Goal: Transaction & Acquisition: Purchase product/service

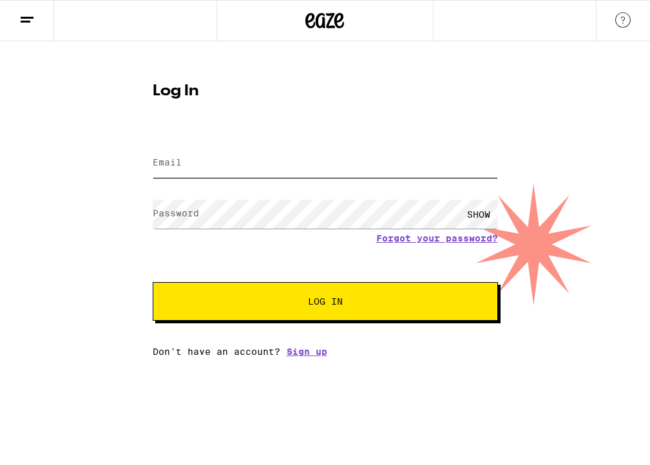
click at [289, 165] on input "Email" at bounding box center [325, 163] width 345 height 29
type input "[EMAIL_ADDRESS][DOMAIN_NAME]"
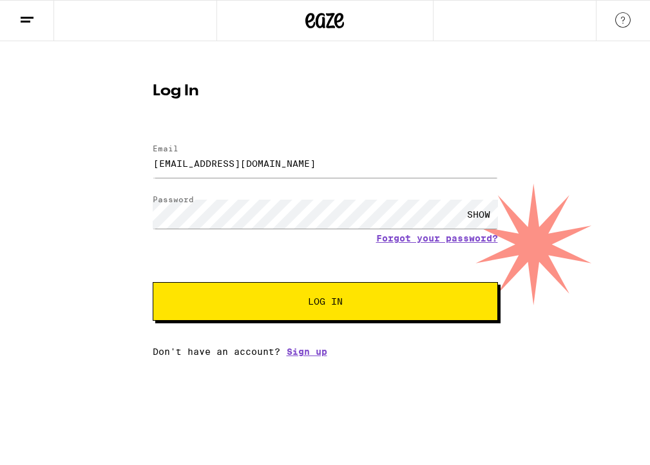
click at [329, 314] on button "Log In" at bounding box center [325, 301] width 345 height 39
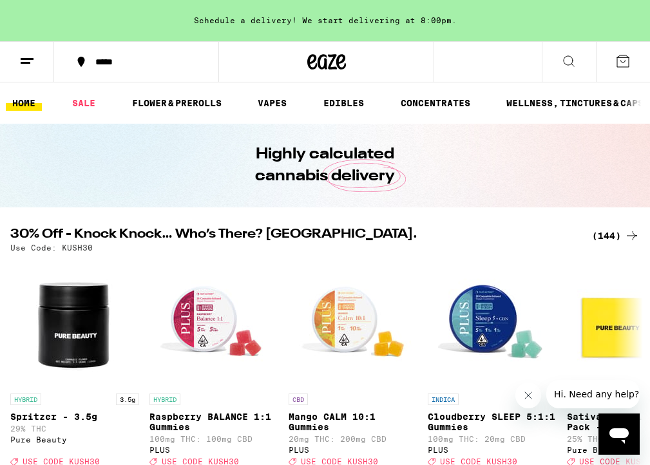
click at [347, 26] on div "Schedule a delivery! We start delivering at 8:00pm." at bounding box center [325, 20] width 650 height 41
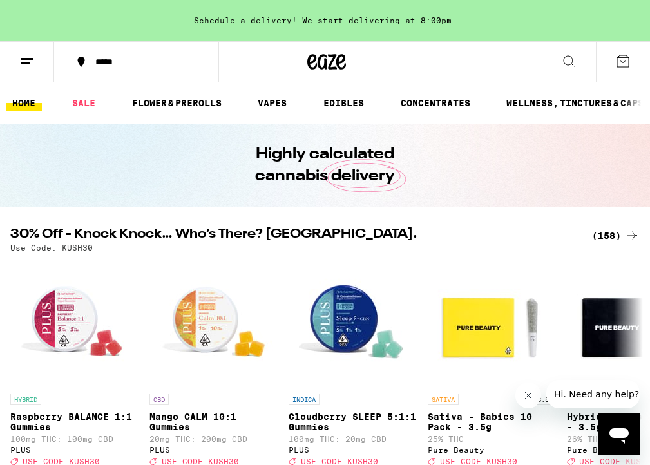
click at [100, 70] on button "*****" at bounding box center [136, 62] width 164 height 39
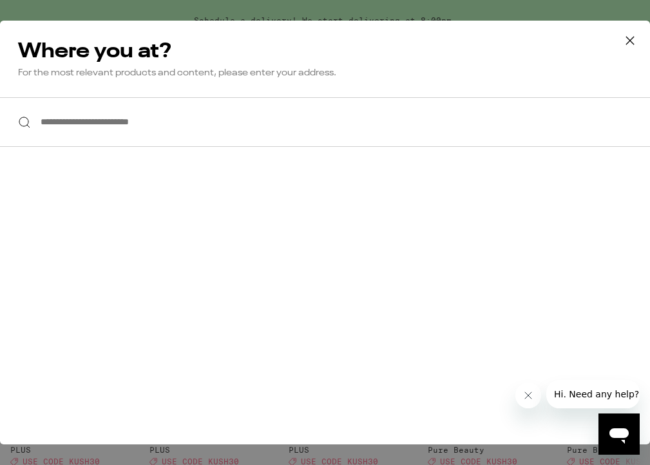
click at [137, 123] on input "**********" at bounding box center [325, 122] width 650 height 50
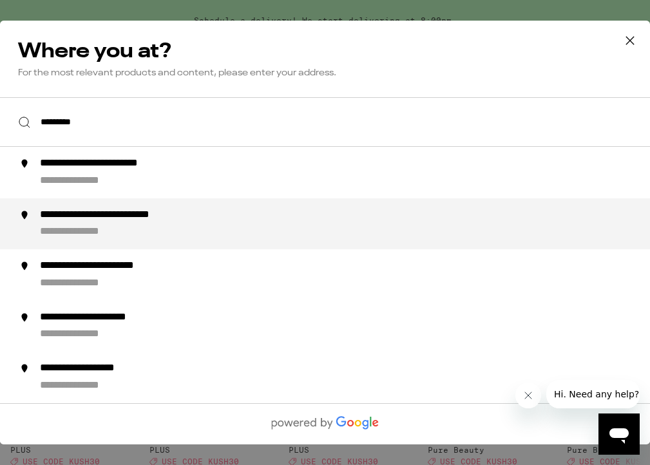
click at [138, 222] on div "**********" at bounding box center [133, 216] width 186 height 14
type input "**********"
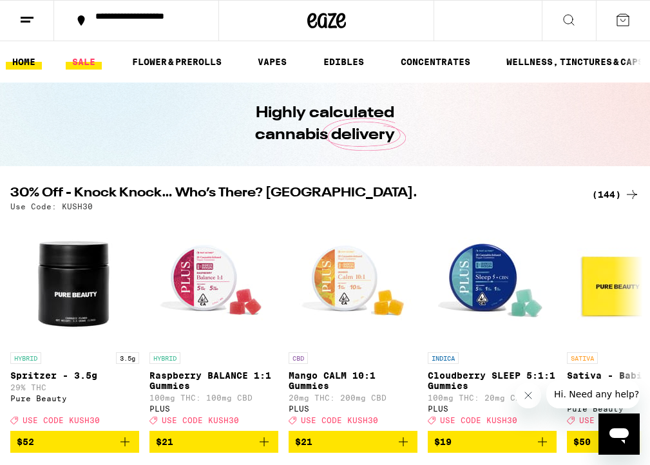
click at [91, 62] on link "SALE" at bounding box center [84, 61] width 36 height 15
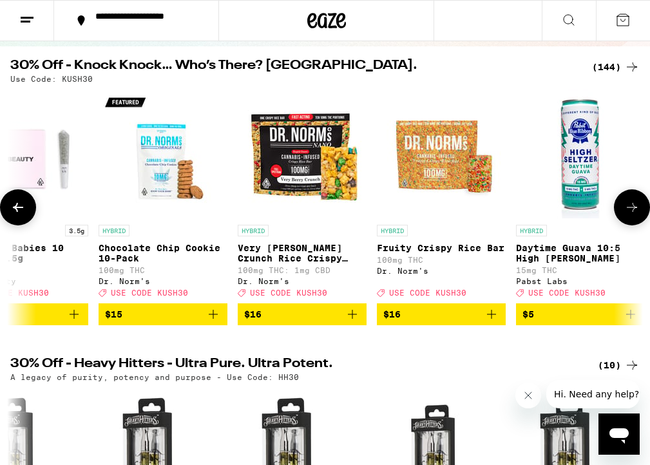
scroll to position [0, 887]
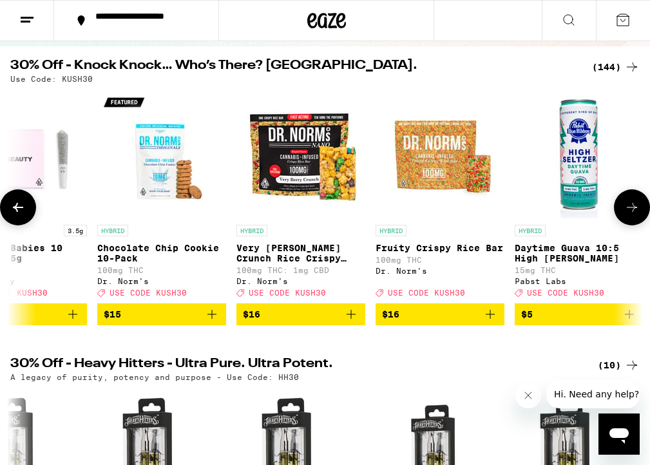
click at [292, 322] on span "$16" at bounding box center [301, 314] width 116 height 15
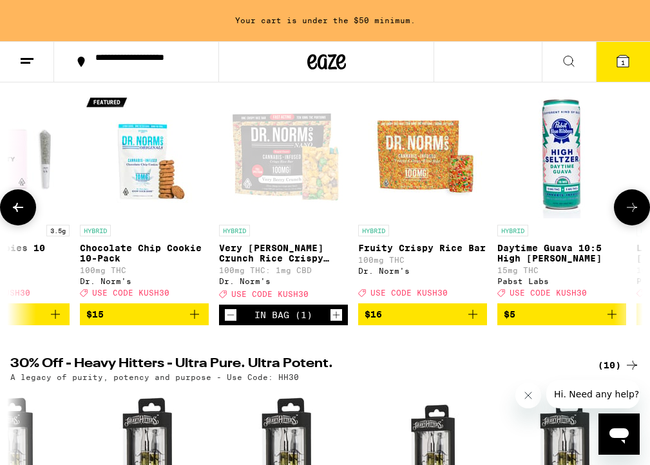
scroll to position [0, 904]
click at [629, 215] on icon at bounding box center [631, 207] width 15 height 15
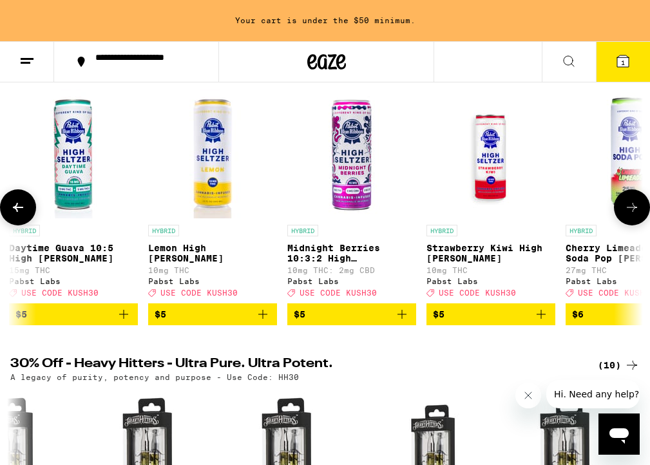
click at [629, 215] on icon at bounding box center [631, 207] width 15 height 15
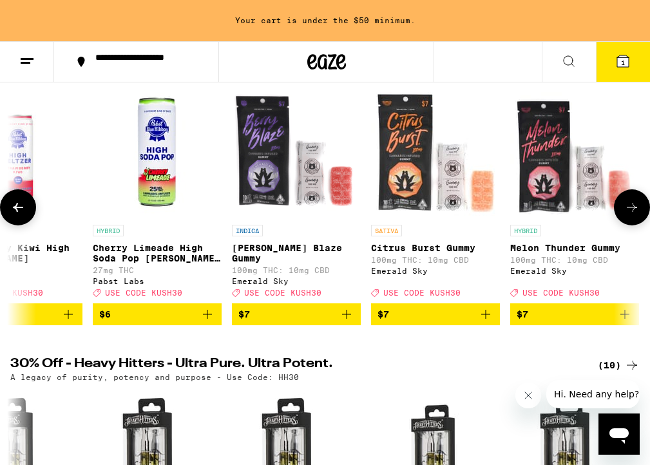
scroll to position [0, 1882]
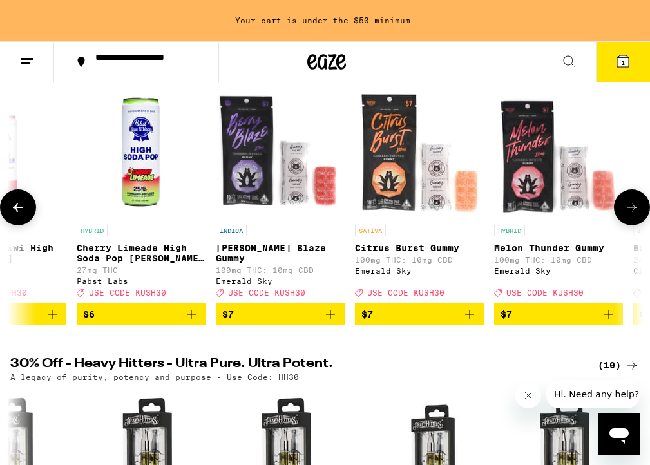
click at [628, 208] on icon at bounding box center [631, 207] width 15 height 15
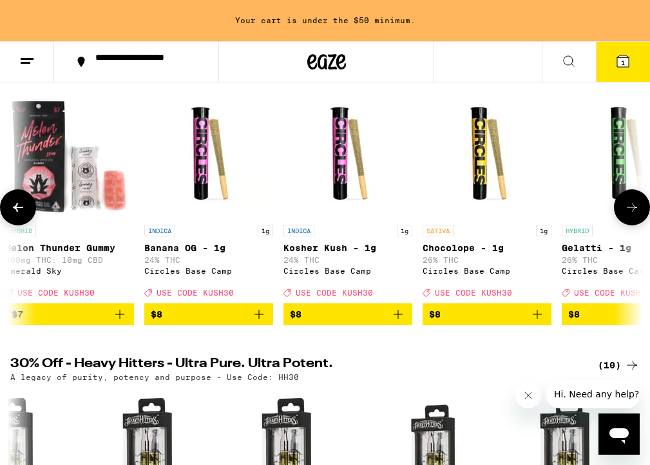
click at [628, 208] on icon at bounding box center [631, 207] width 15 height 15
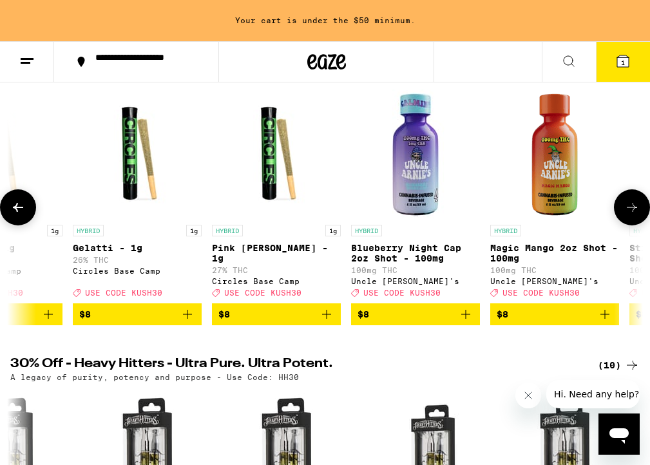
click at [628, 208] on icon at bounding box center [631, 207] width 15 height 15
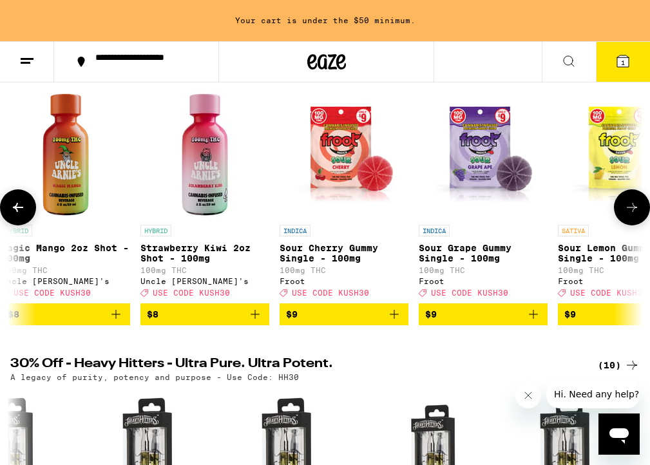
click at [628, 208] on icon at bounding box center [631, 207] width 15 height 15
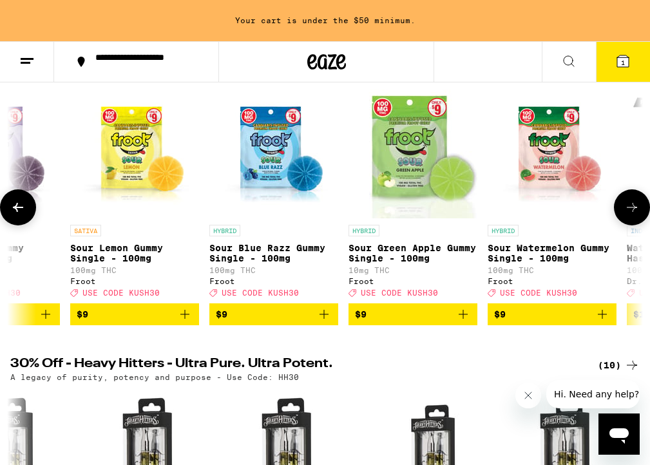
scroll to position [0, 3837]
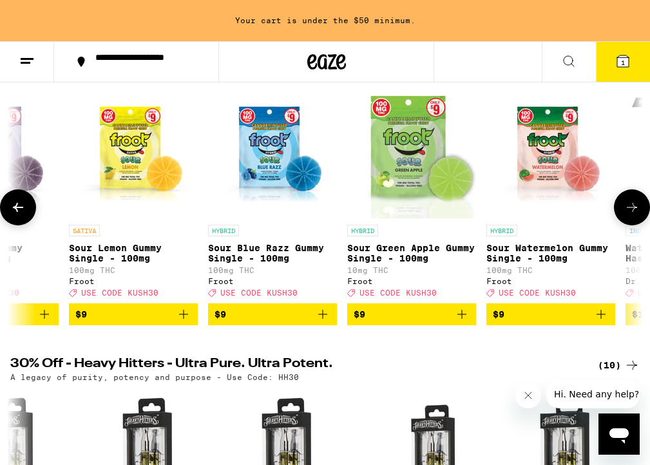
click at [628, 208] on icon at bounding box center [631, 207] width 15 height 15
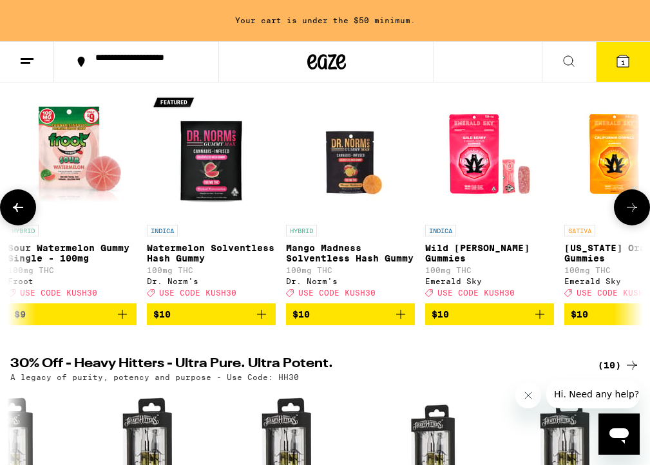
scroll to position [0, 4326]
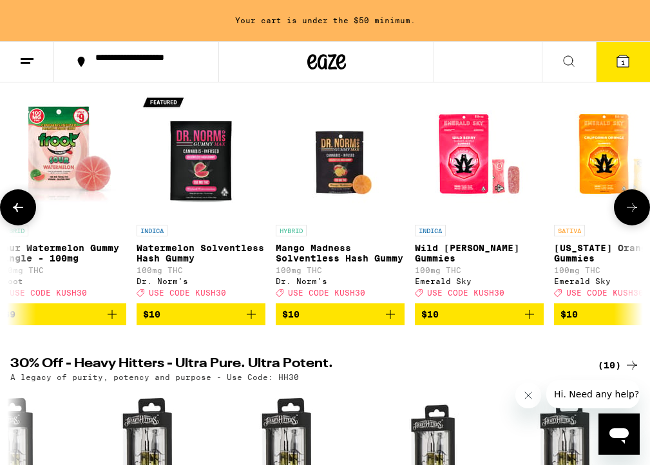
click at [629, 208] on icon at bounding box center [631, 207] width 15 height 15
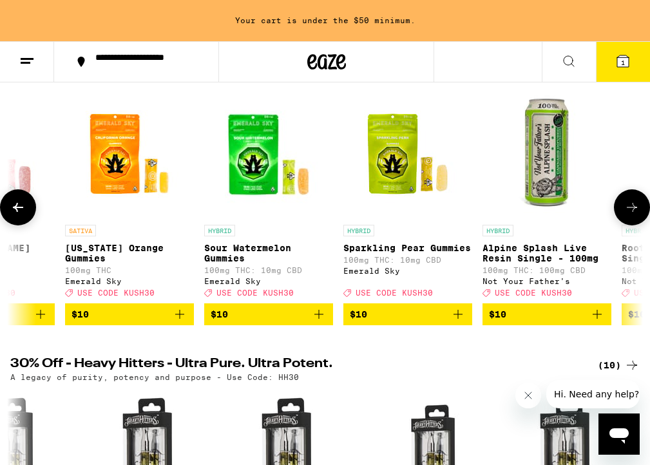
click at [629, 208] on icon at bounding box center [631, 207] width 15 height 15
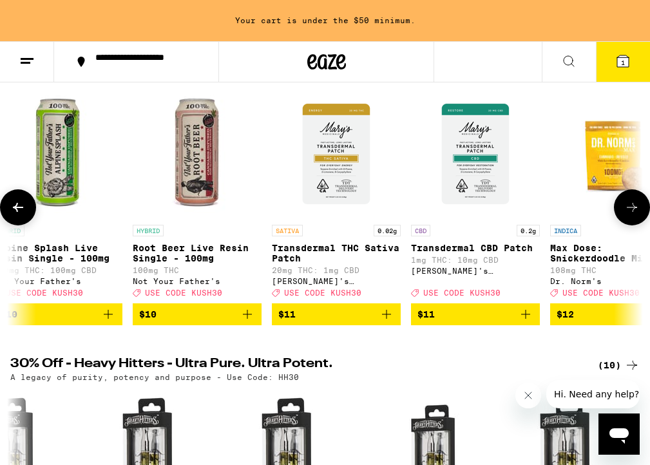
click at [629, 208] on icon at bounding box center [631, 207] width 15 height 15
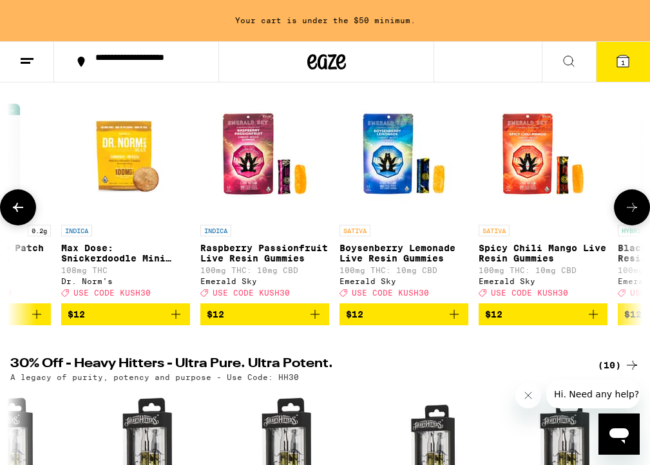
click at [629, 208] on icon at bounding box center [631, 207] width 15 height 15
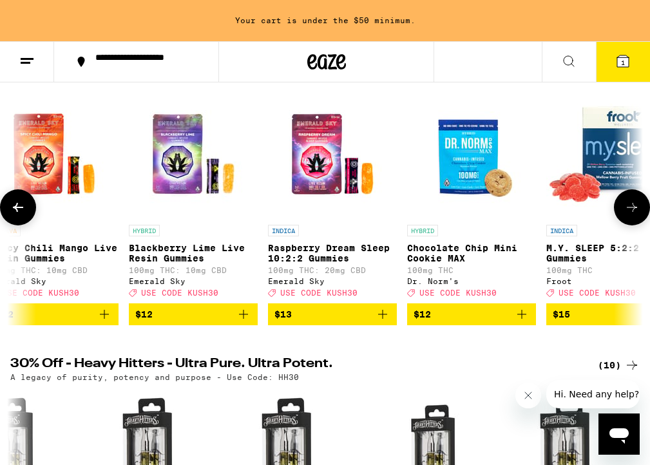
click at [629, 208] on icon at bounding box center [631, 207] width 15 height 15
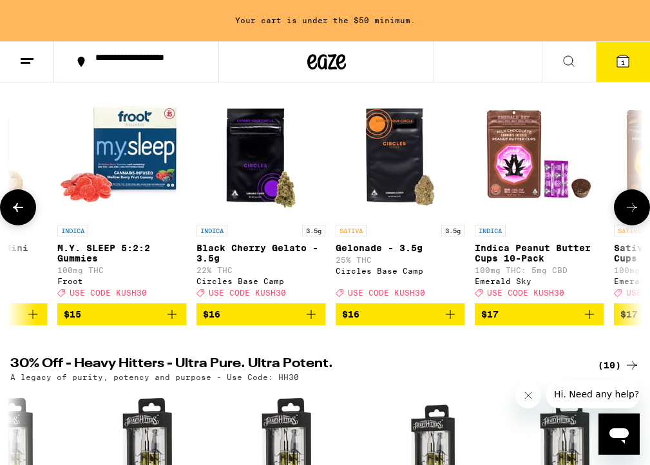
click at [629, 208] on icon at bounding box center [631, 207] width 15 height 15
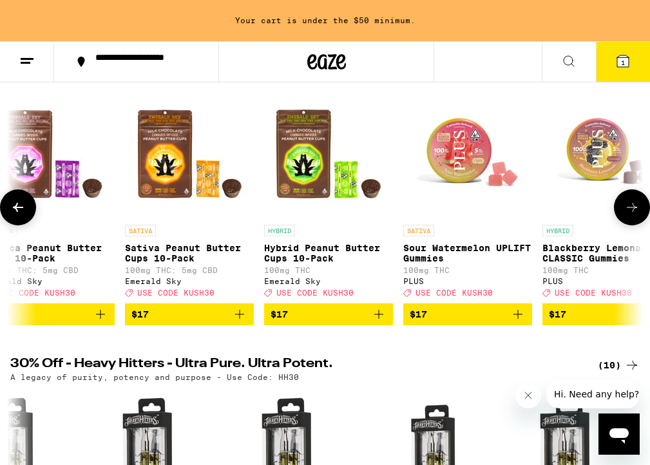
click at [629, 208] on icon at bounding box center [631, 207] width 15 height 15
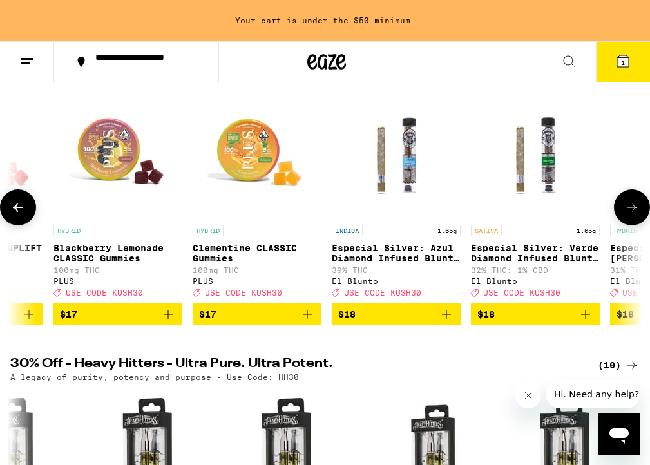
click at [629, 207] on icon at bounding box center [631, 207] width 15 height 15
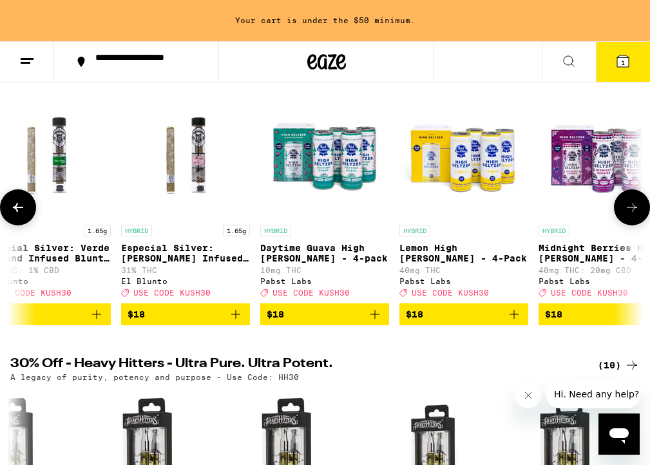
click at [629, 207] on icon at bounding box center [631, 207] width 15 height 15
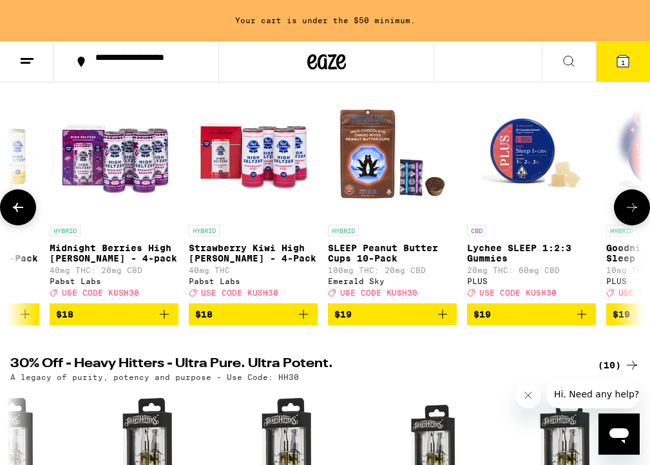
click at [629, 207] on icon at bounding box center [631, 207] width 15 height 15
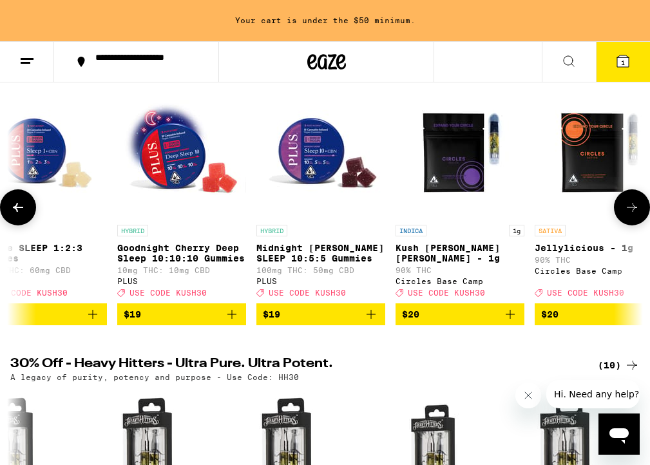
click at [629, 207] on icon at bounding box center [631, 207] width 15 height 15
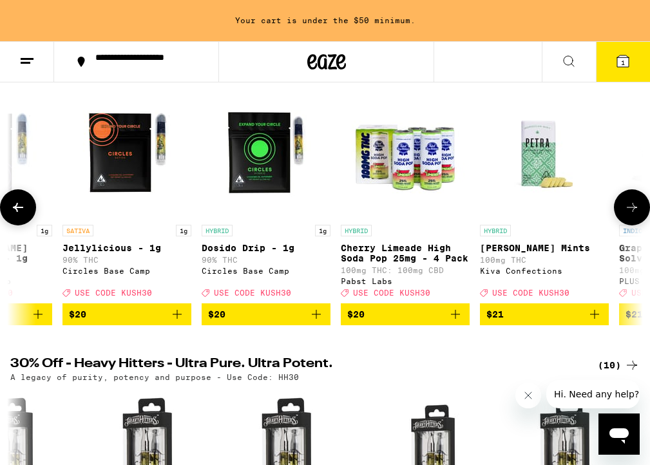
scroll to position [0, 9704]
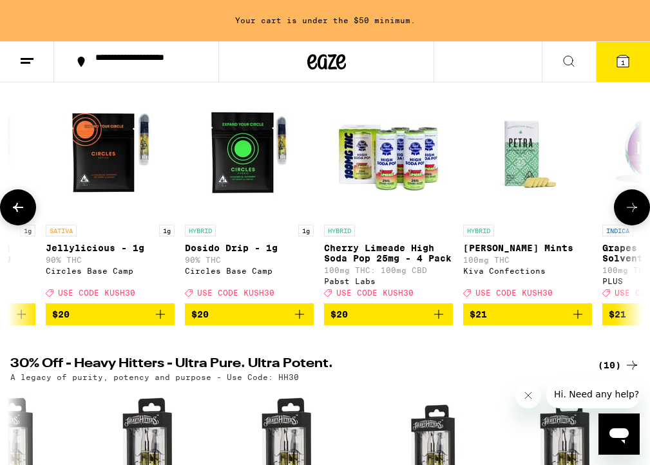
click at [301, 322] on icon "Add to bag" at bounding box center [299, 314] width 15 height 15
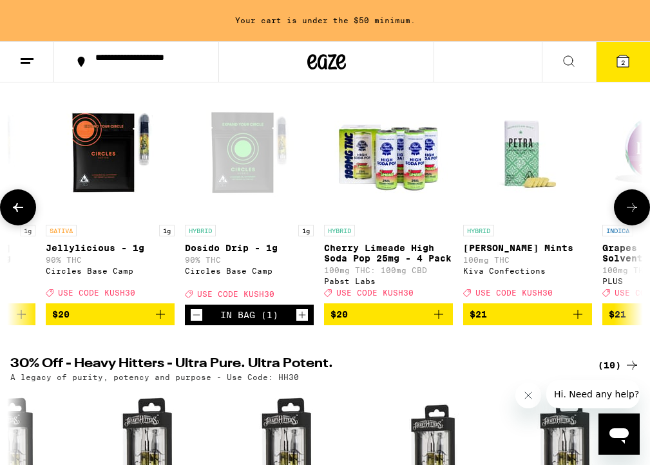
click at [301, 323] on icon "Increment" at bounding box center [302, 314] width 12 height 15
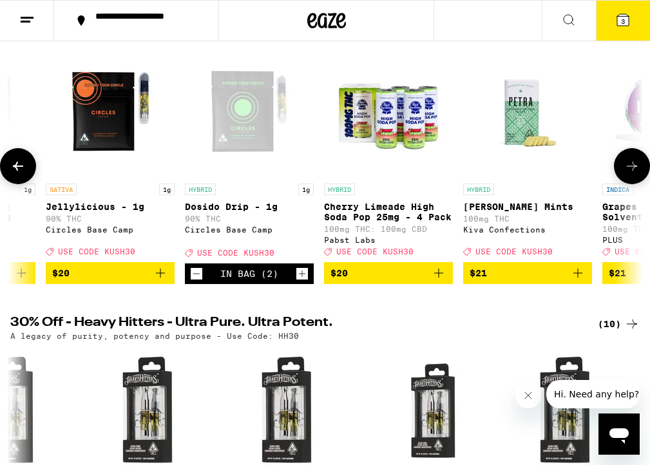
scroll to position [120, 0]
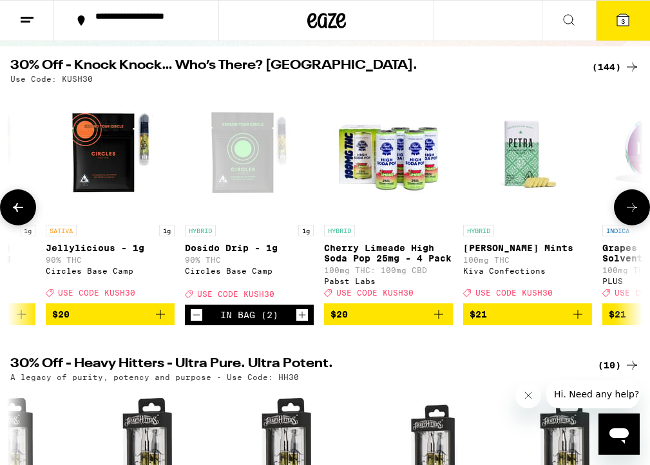
click at [636, 214] on icon at bounding box center [631, 207] width 15 height 15
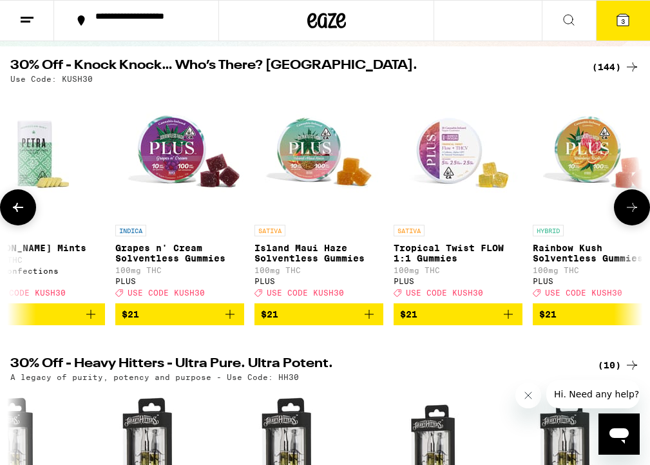
scroll to position [0, 10193]
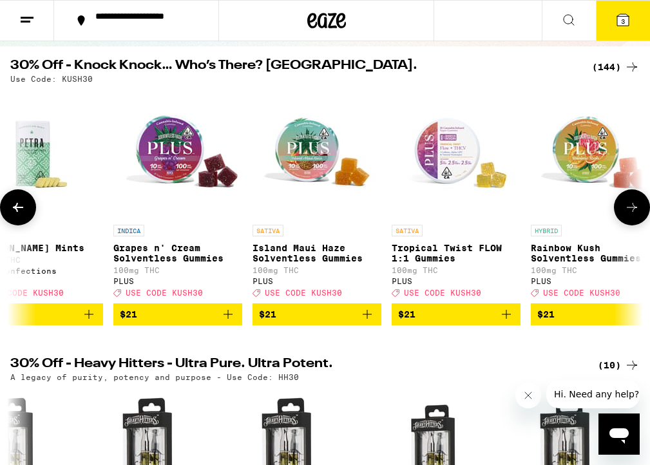
click at [636, 214] on icon at bounding box center [631, 207] width 15 height 15
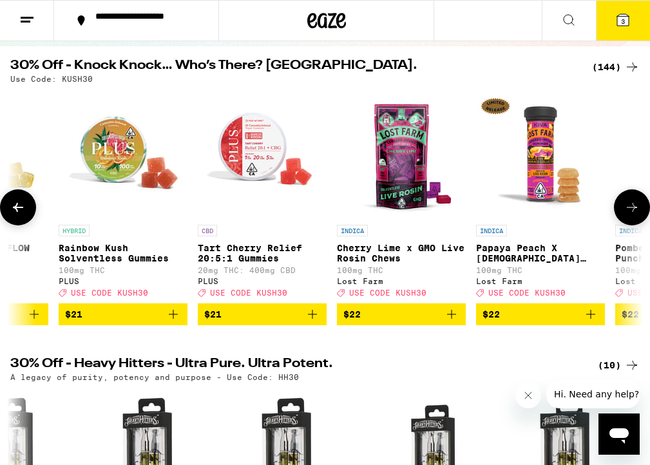
scroll to position [0, 10682]
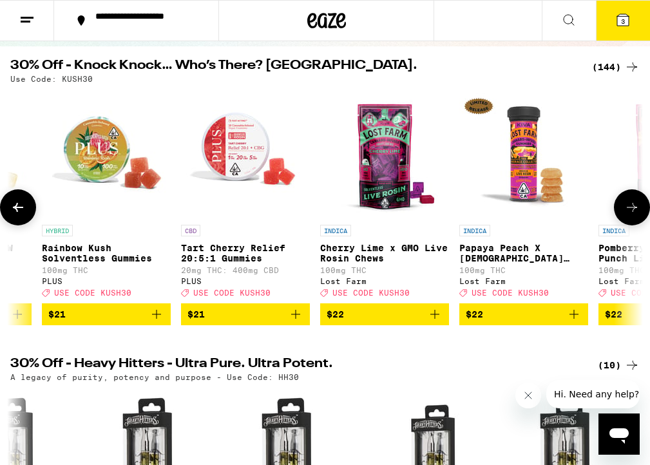
click at [636, 214] on icon at bounding box center [631, 207] width 15 height 15
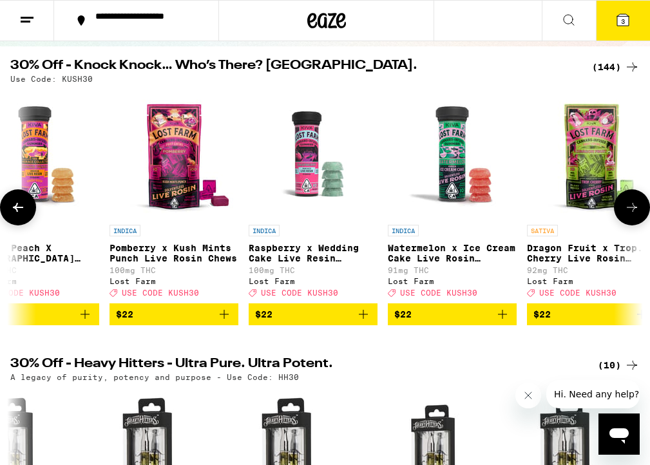
click at [636, 214] on icon at bounding box center [631, 207] width 15 height 15
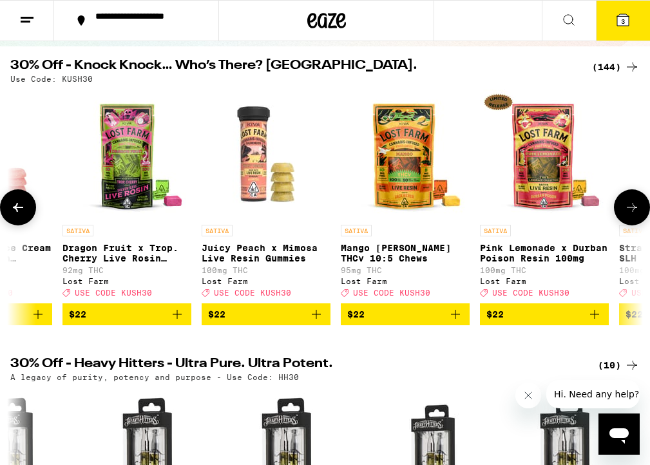
scroll to position [0, 11660]
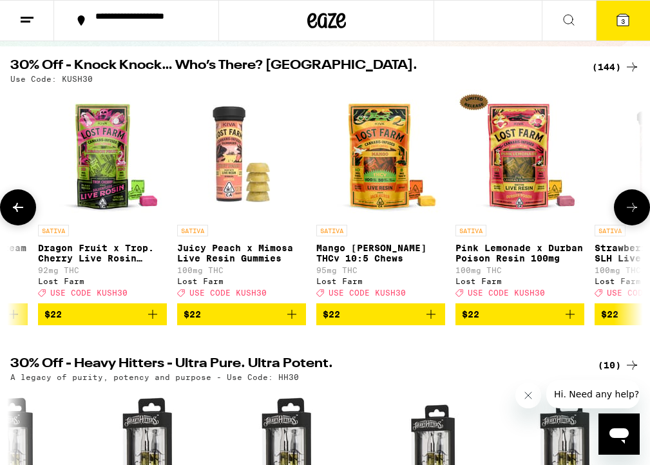
click at [636, 214] on icon at bounding box center [631, 207] width 15 height 15
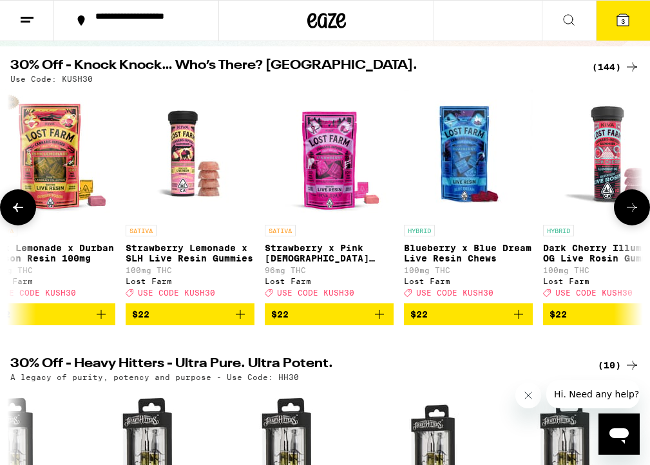
scroll to position [0, 12149]
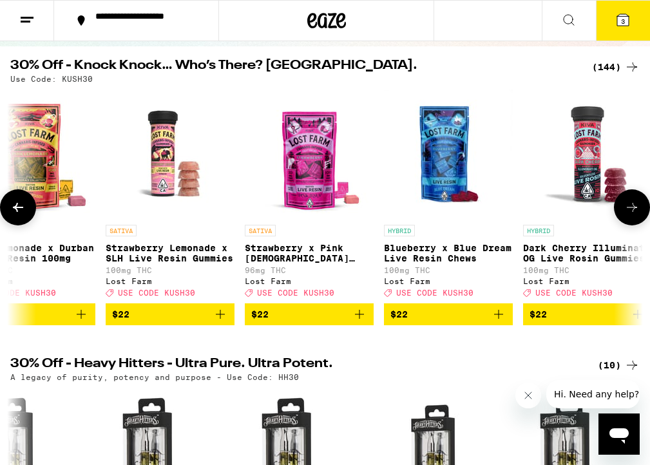
click at [636, 214] on icon at bounding box center [631, 207] width 15 height 15
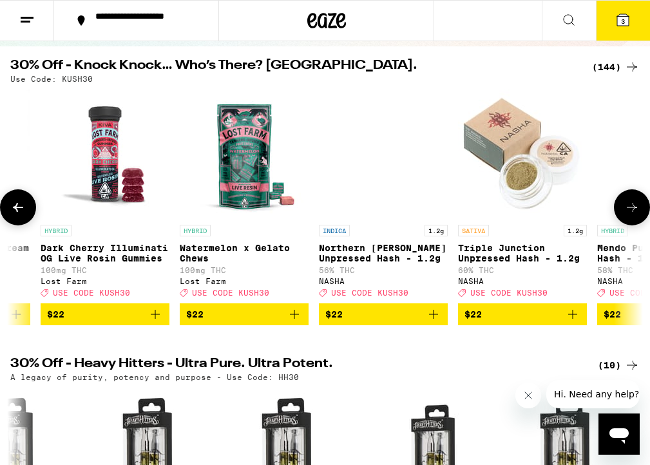
scroll to position [0, 12638]
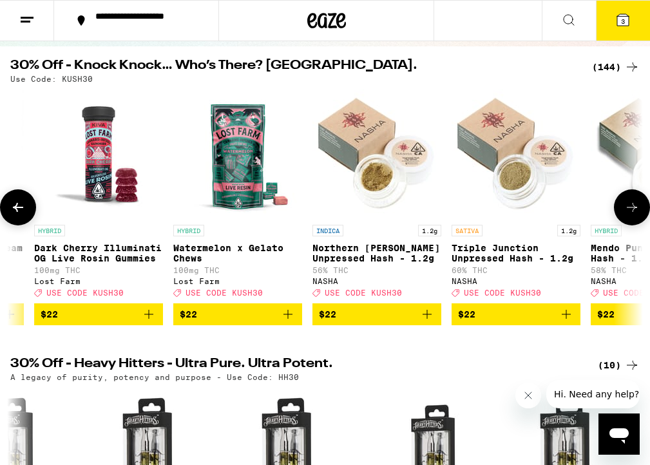
click at [636, 214] on icon at bounding box center [631, 207] width 15 height 15
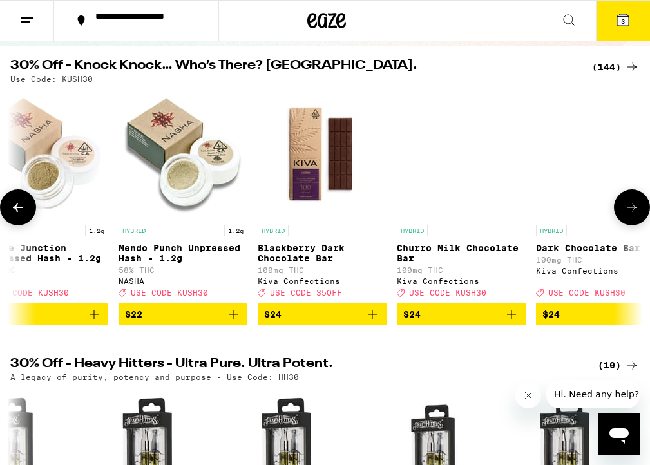
scroll to position [0, 13127]
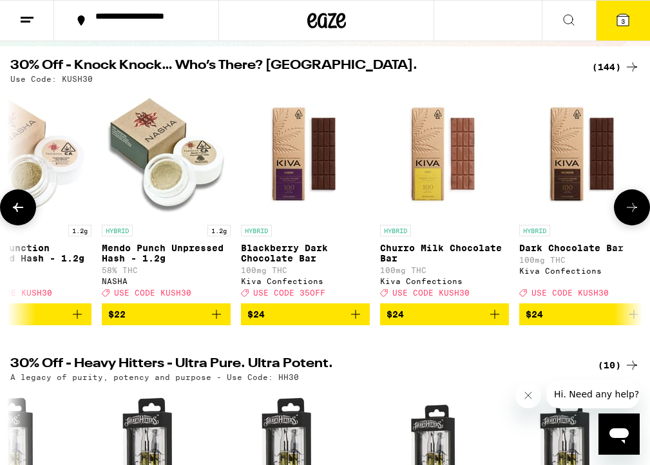
click at [636, 214] on icon at bounding box center [631, 207] width 15 height 15
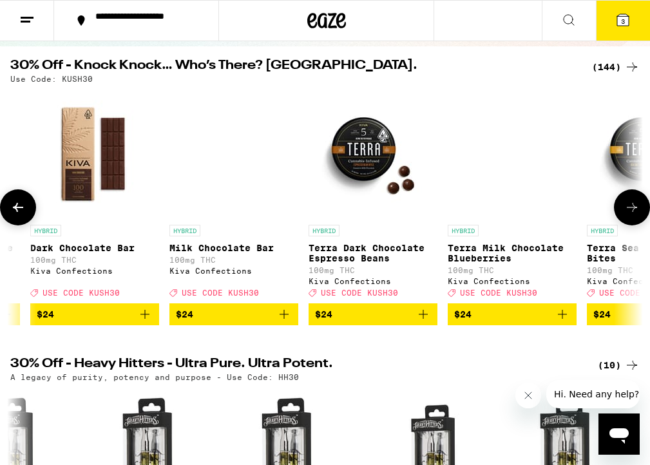
click at [636, 214] on icon at bounding box center [631, 207] width 15 height 15
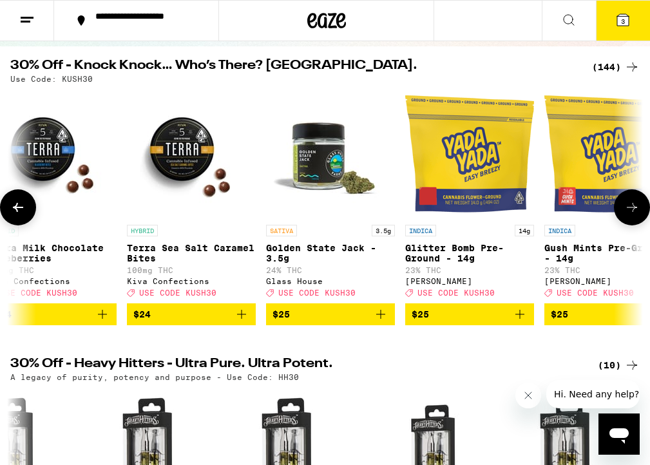
scroll to position [0, 14105]
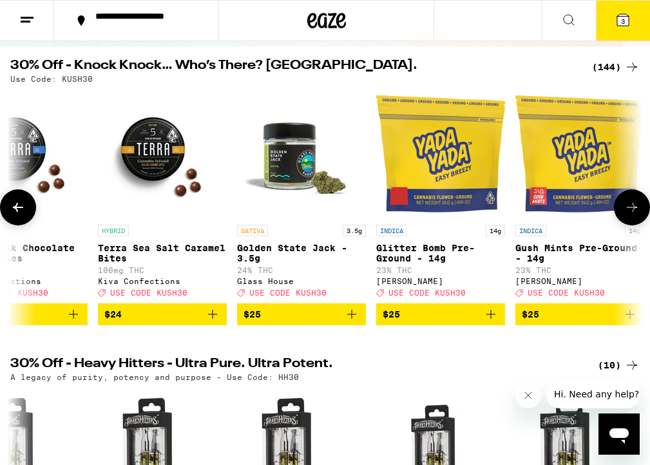
click at [636, 214] on icon at bounding box center [631, 207] width 15 height 15
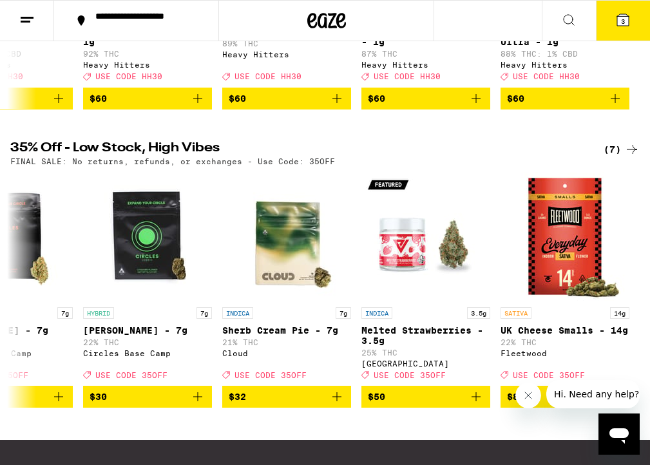
scroll to position [683, 0]
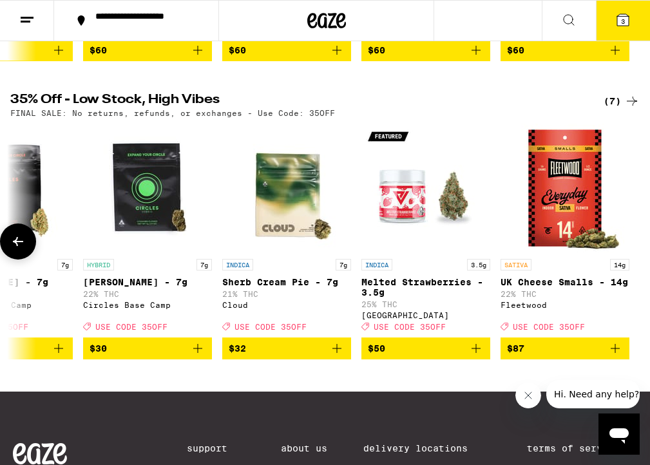
click at [26, 260] on button at bounding box center [18, 242] width 36 height 36
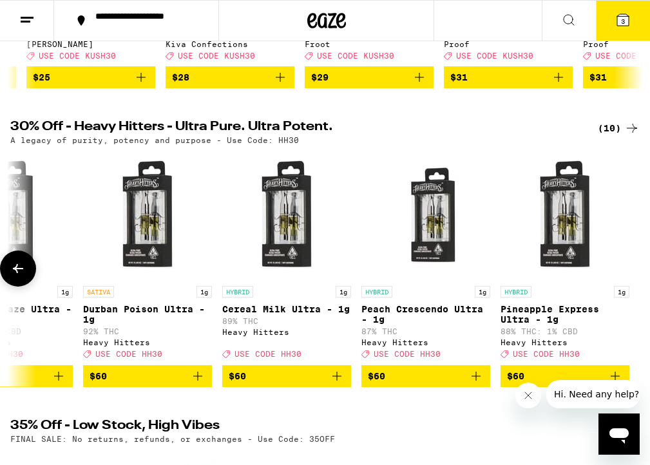
scroll to position [0, 0]
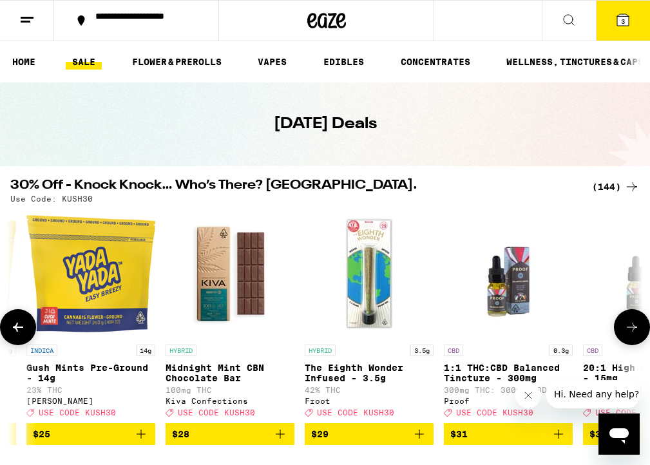
click at [631, 330] on icon at bounding box center [631, 327] width 15 height 15
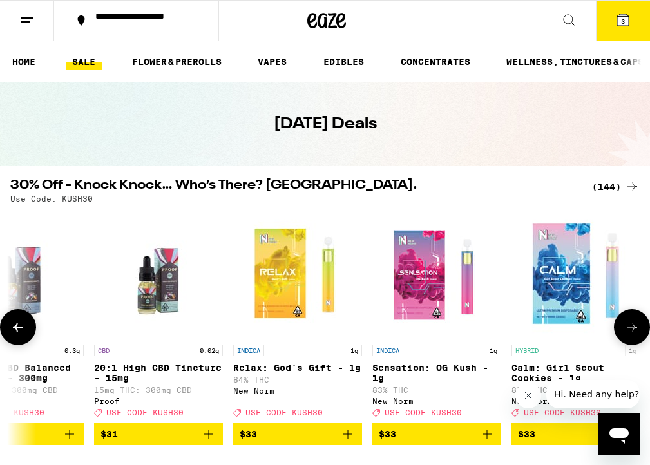
click at [631, 330] on icon at bounding box center [631, 327] width 15 height 15
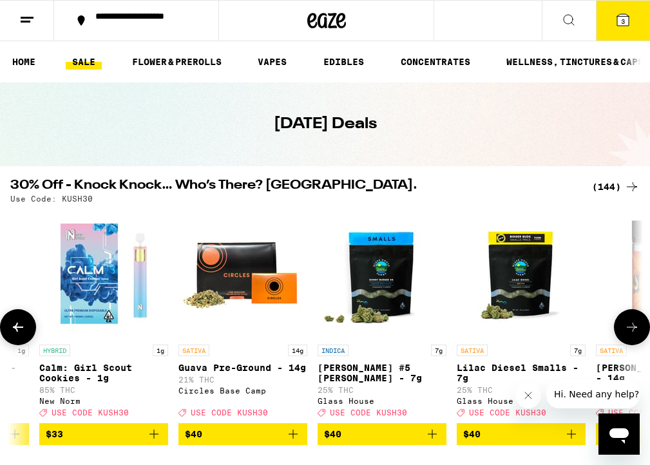
scroll to position [0, 15571]
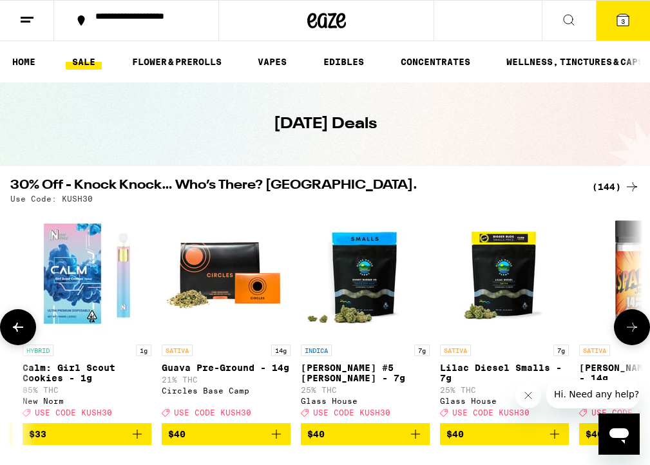
click at [631, 330] on icon at bounding box center [631, 327] width 15 height 15
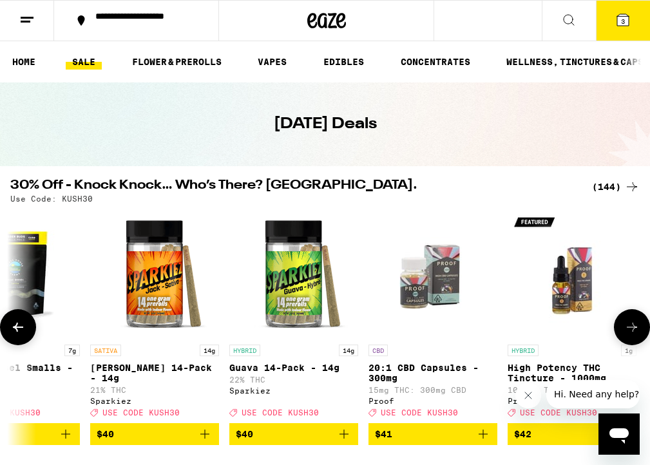
click at [631, 330] on icon at bounding box center [631, 327] width 15 height 15
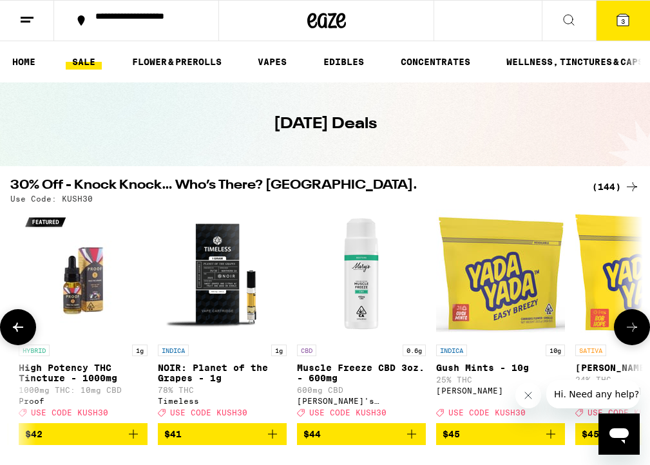
click at [631, 330] on icon at bounding box center [631, 327] width 15 height 15
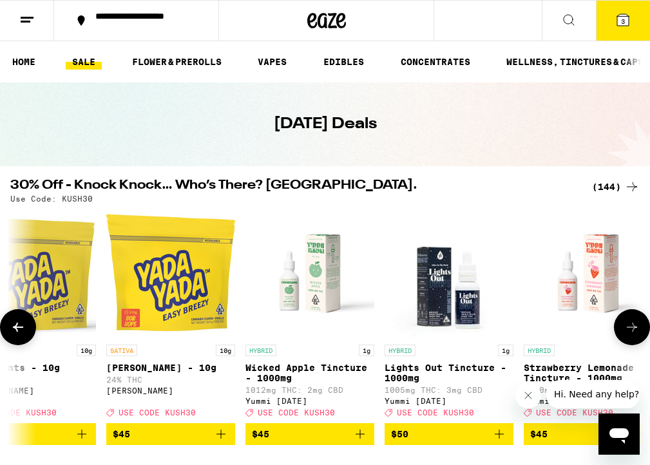
scroll to position [0, 17038]
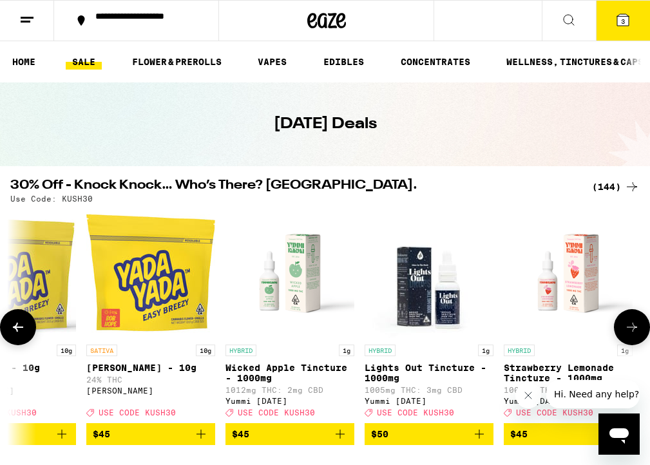
click at [627, 332] on icon at bounding box center [632, 327] width 10 height 9
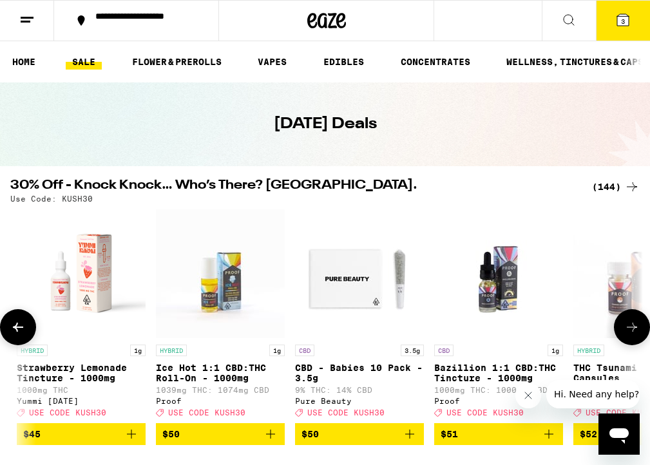
scroll to position [0, 17527]
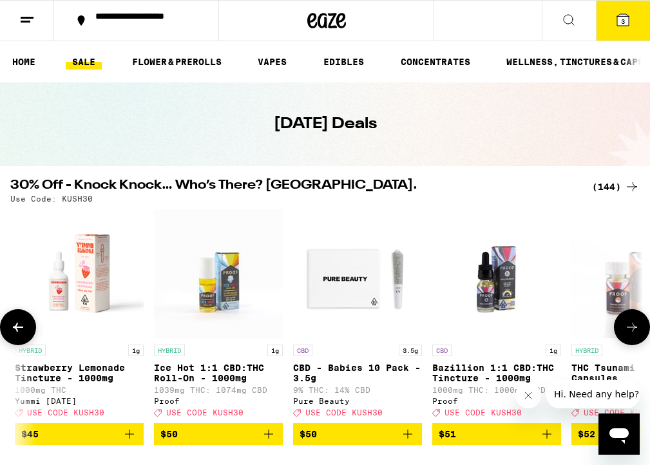
click at [628, 332] on icon at bounding box center [632, 327] width 10 height 9
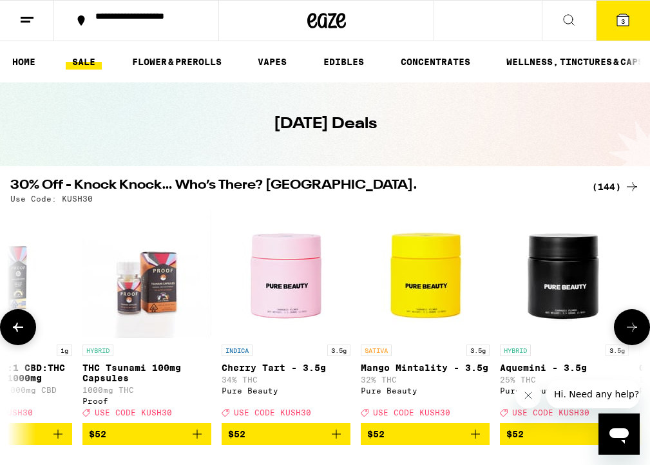
click at [628, 332] on icon at bounding box center [632, 327] width 10 height 9
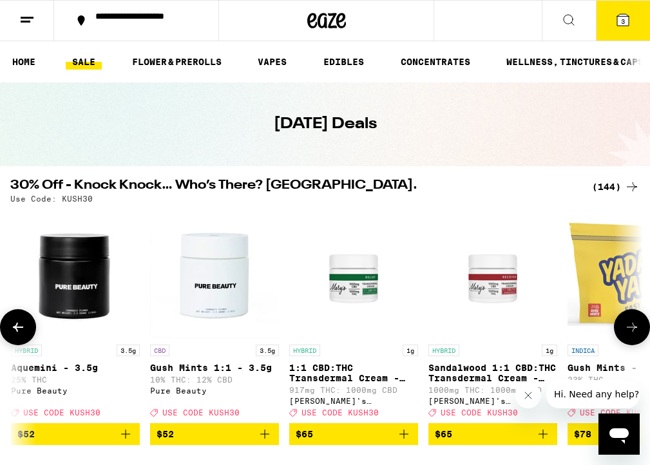
click at [628, 332] on icon at bounding box center [632, 327] width 10 height 9
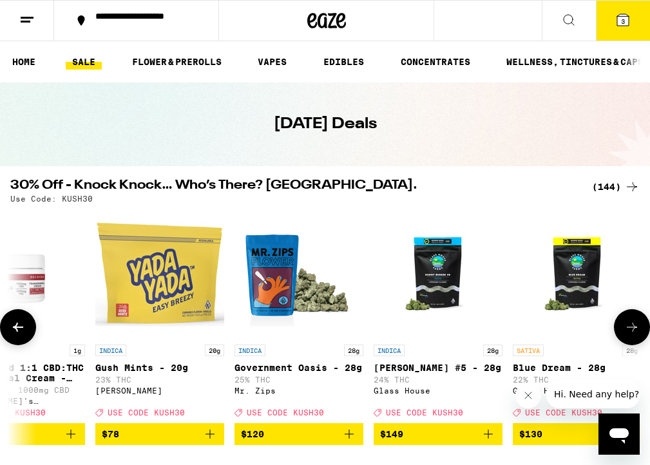
scroll to position [0, 18994]
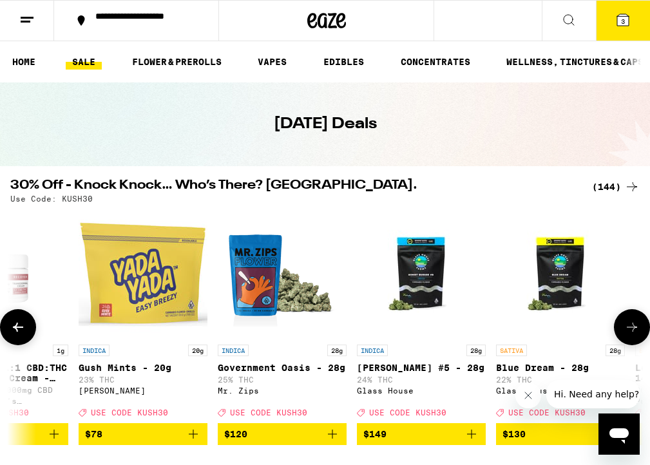
click at [628, 332] on icon at bounding box center [632, 327] width 10 height 9
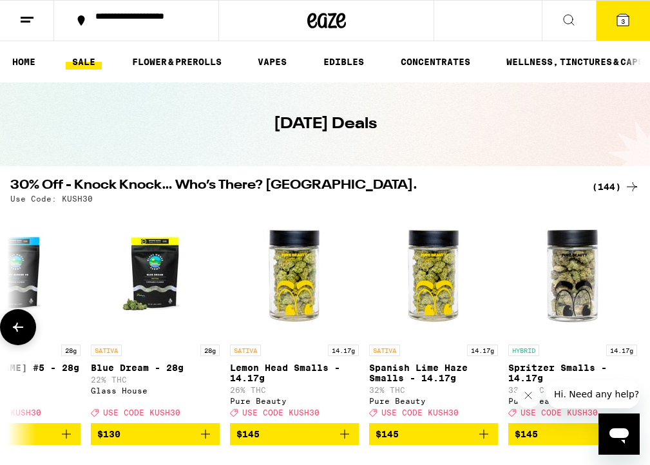
scroll to position [0, 19407]
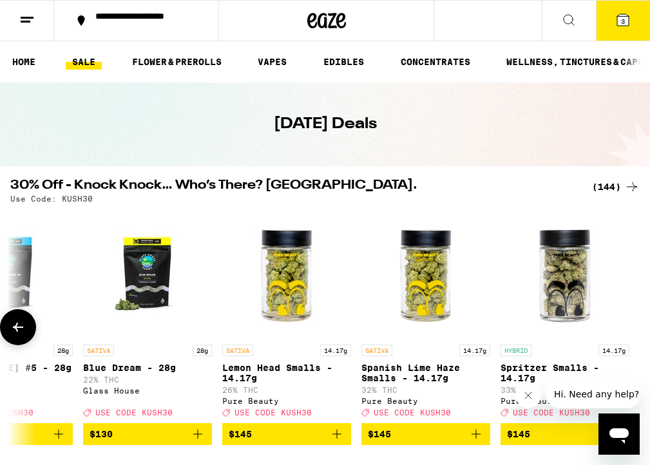
click at [28, 326] on button at bounding box center [18, 327] width 36 height 36
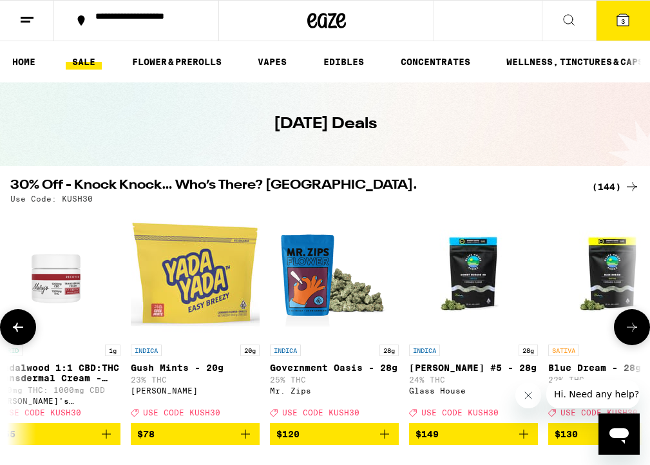
click at [28, 326] on button at bounding box center [18, 327] width 36 height 36
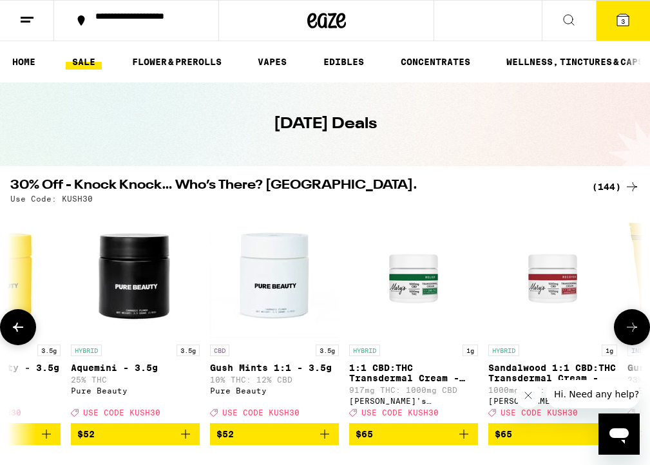
click at [28, 326] on button at bounding box center [18, 327] width 36 height 36
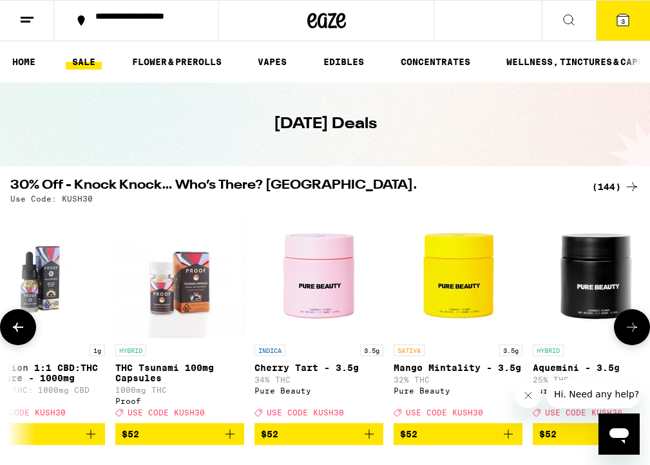
click at [28, 326] on button at bounding box center [18, 327] width 36 height 36
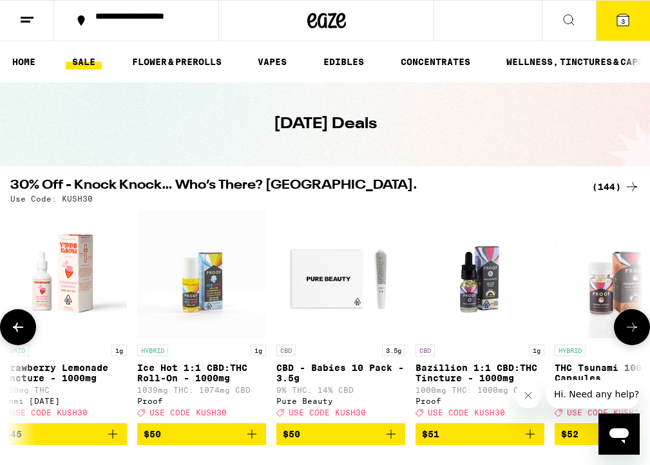
click at [28, 326] on button at bounding box center [18, 327] width 36 height 36
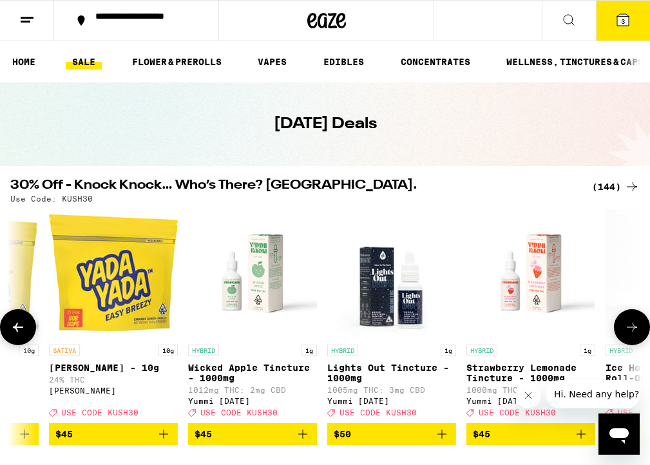
click at [28, 326] on button at bounding box center [18, 327] width 36 height 36
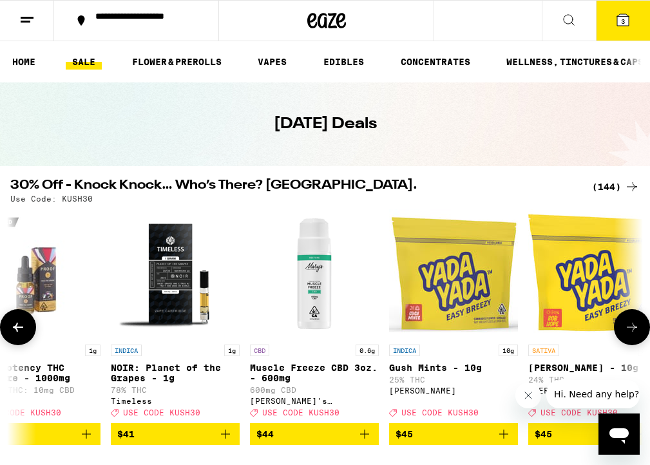
click at [28, 326] on button at bounding box center [18, 327] width 36 height 36
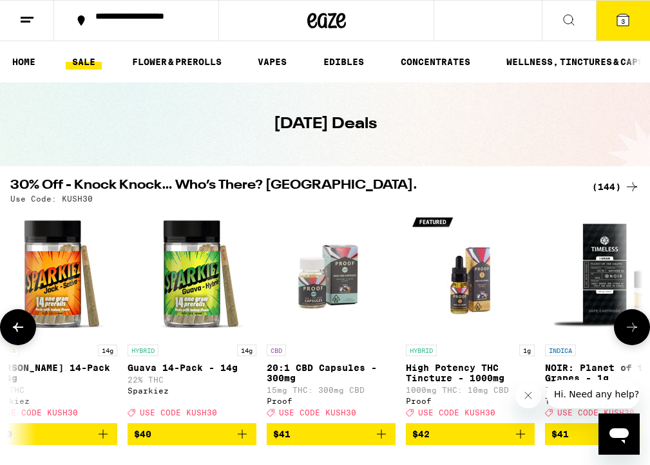
click at [28, 326] on button at bounding box center [18, 327] width 36 height 36
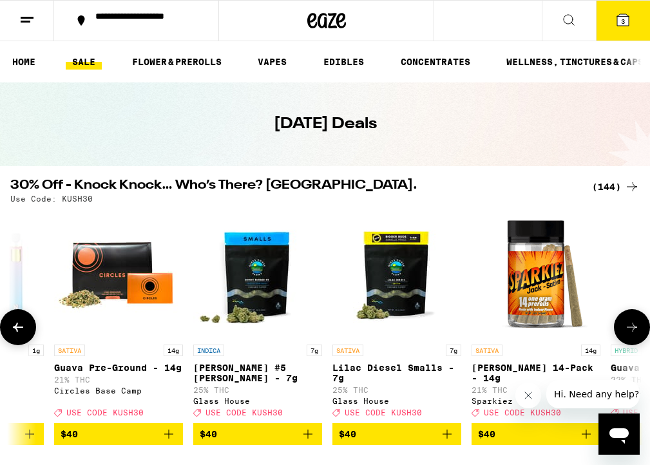
click at [28, 326] on button at bounding box center [18, 327] width 36 height 36
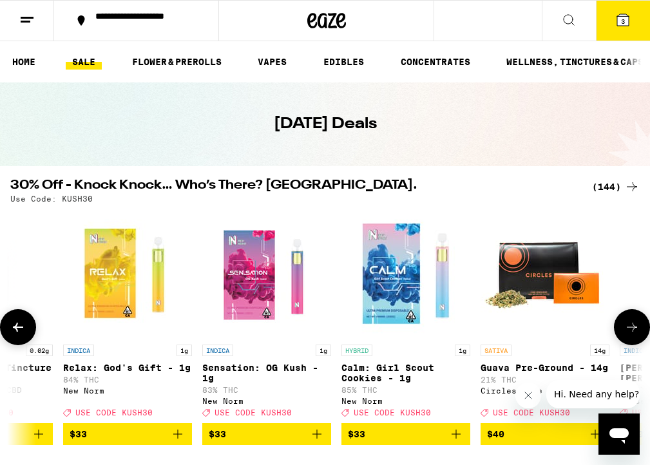
click at [28, 326] on button at bounding box center [18, 327] width 36 height 36
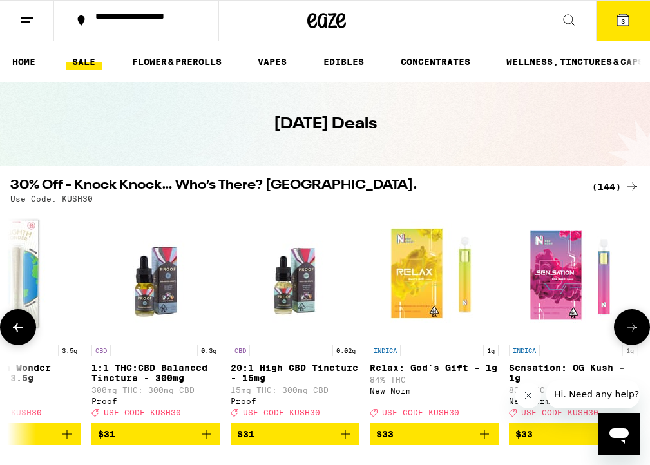
click at [28, 326] on button at bounding box center [18, 327] width 36 height 36
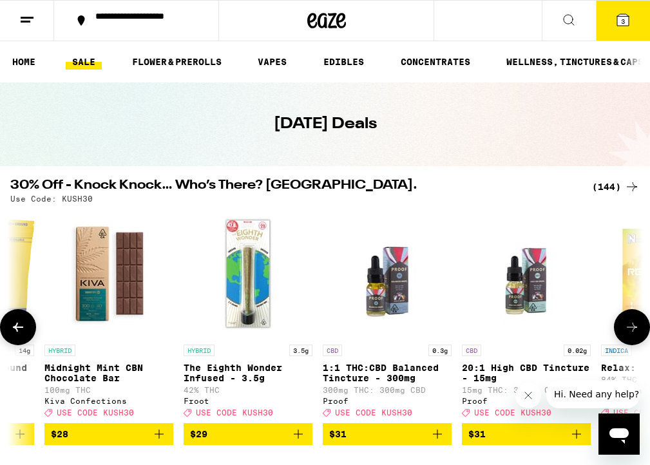
click at [28, 326] on button at bounding box center [18, 327] width 36 height 36
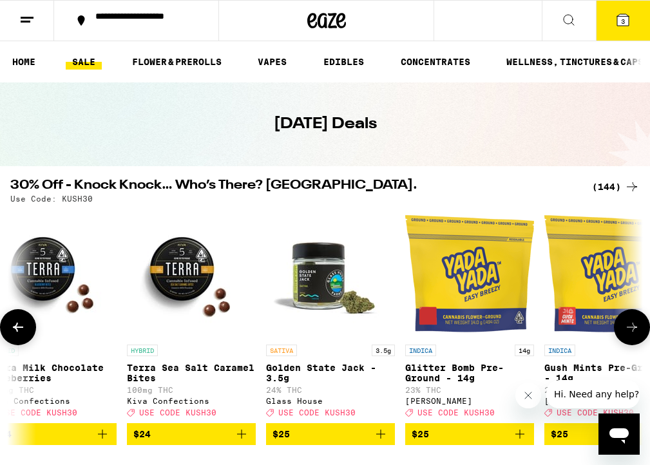
click at [28, 326] on button at bounding box center [18, 327] width 36 height 36
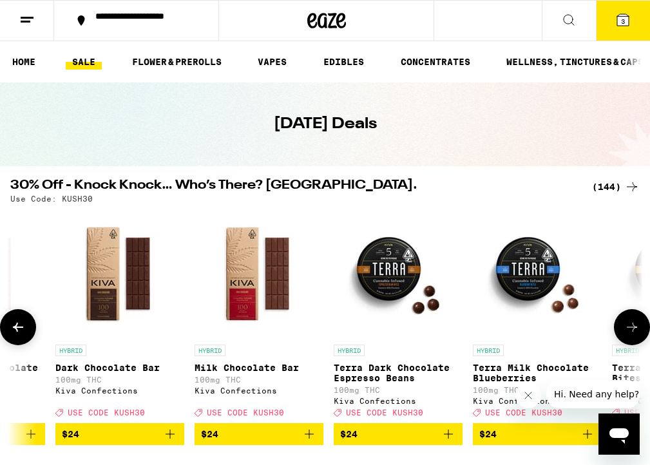
click at [28, 326] on button at bounding box center [18, 327] width 36 height 36
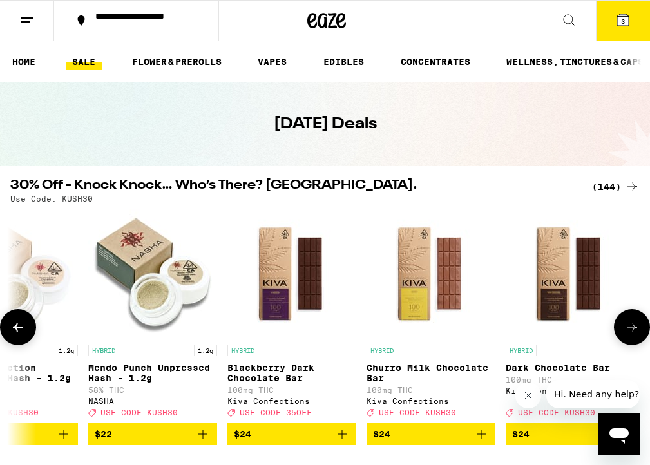
click at [28, 326] on button at bounding box center [18, 327] width 36 height 36
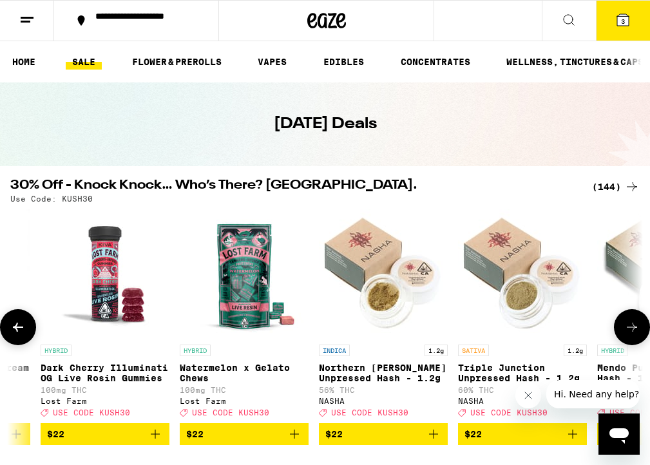
click at [28, 326] on button at bounding box center [18, 327] width 36 height 36
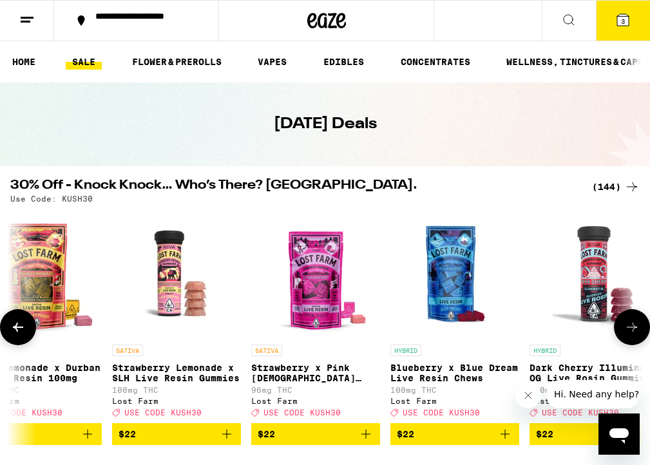
click at [28, 326] on button at bounding box center [18, 327] width 36 height 36
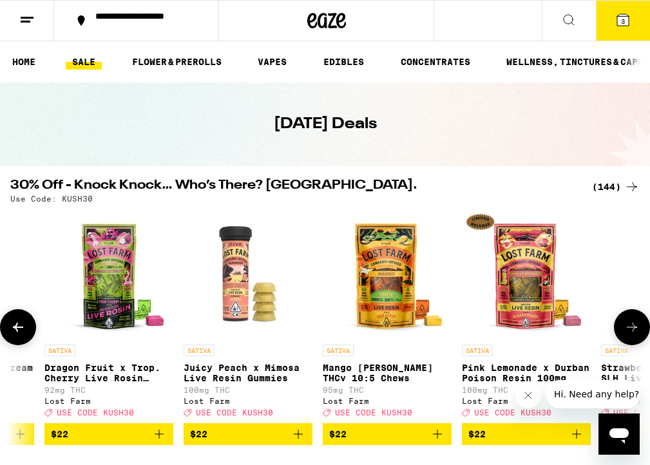
click at [28, 326] on button at bounding box center [18, 327] width 36 height 36
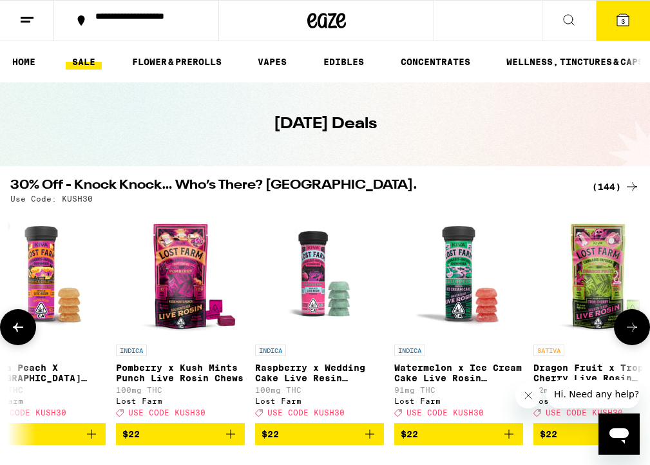
click at [28, 326] on button at bounding box center [18, 327] width 36 height 36
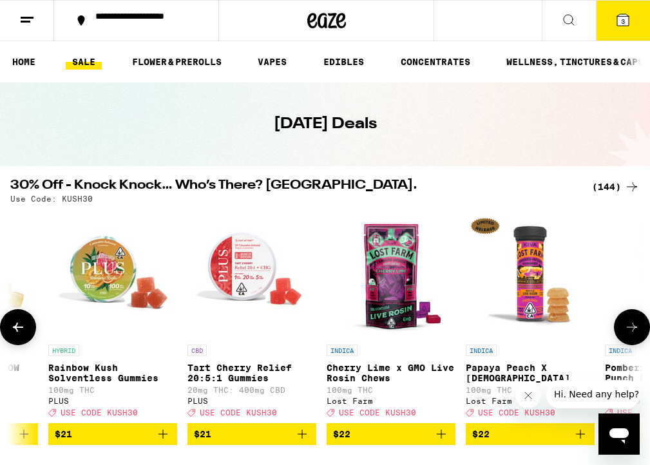
click at [28, 326] on button at bounding box center [18, 327] width 36 height 36
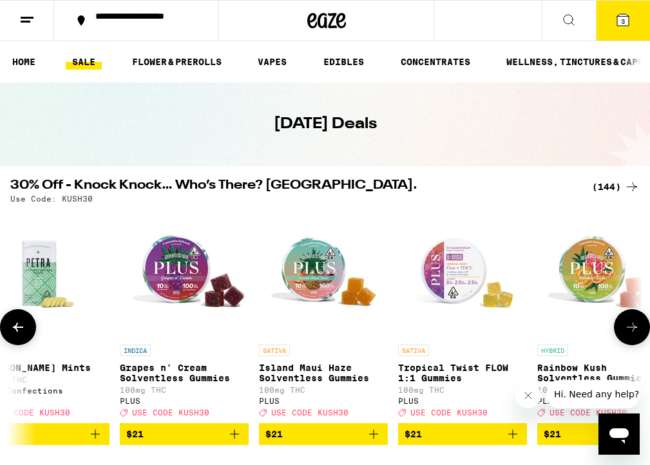
click at [28, 326] on button at bounding box center [18, 327] width 36 height 36
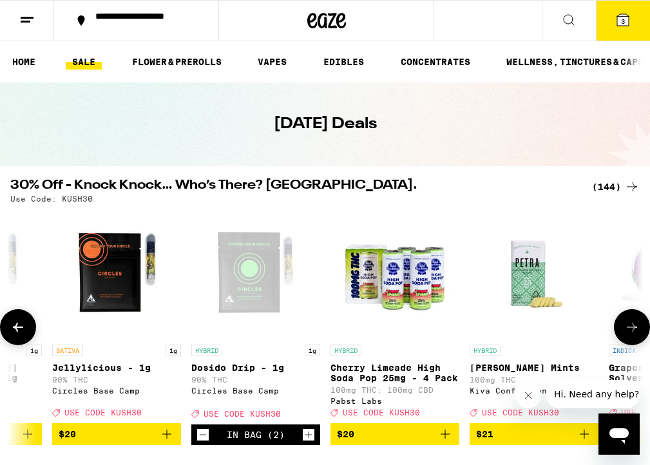
click at [28, 326] on button at bounding box center [18, 327] width 36 height 36
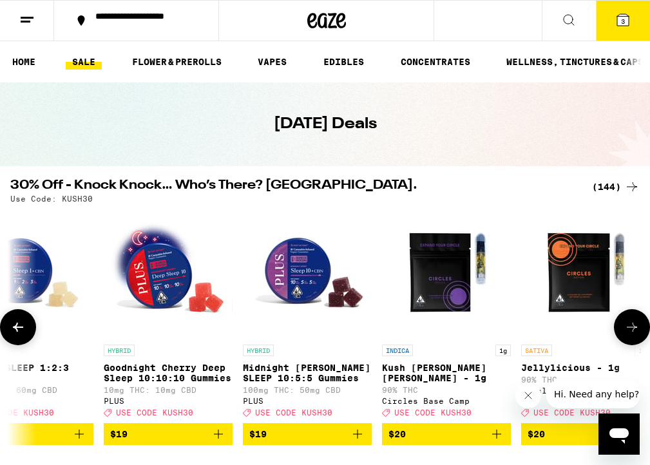
scroll to position [0, 9209]
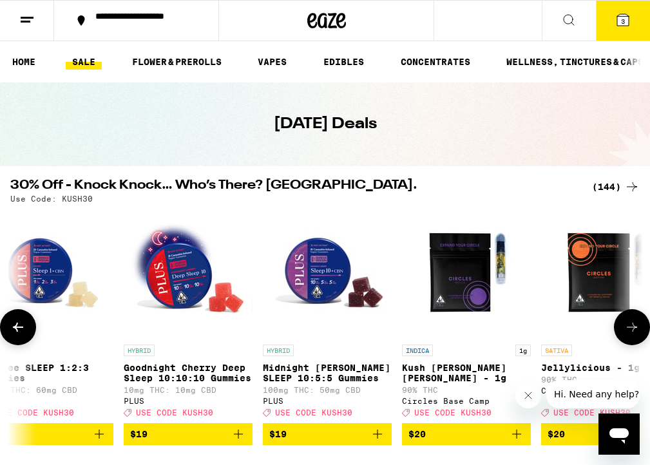
click at [28, 326] on button at bounding box center [18, 327] width 36 height 36
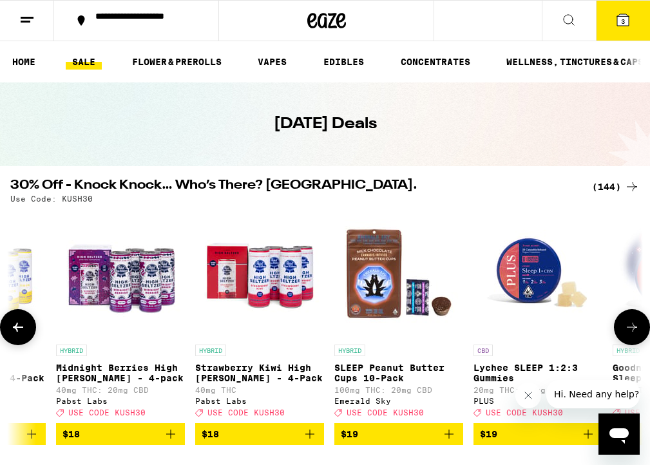
click at [28, 326] on button at bounding box center [18, 327] width 36 height 36
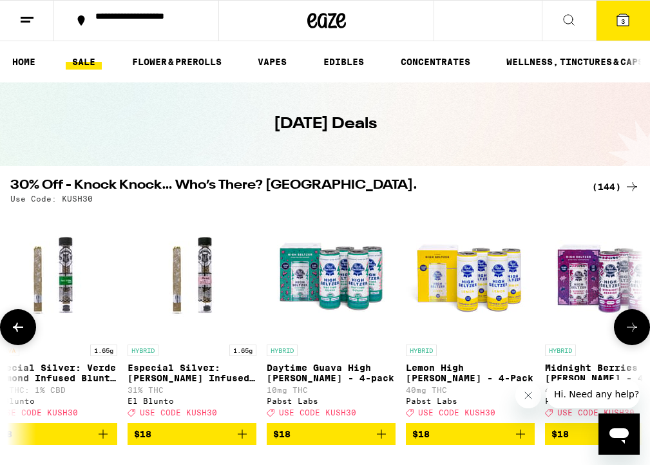
click at [28, 326] on button at bounding box center [18, 327] width 36 height 36
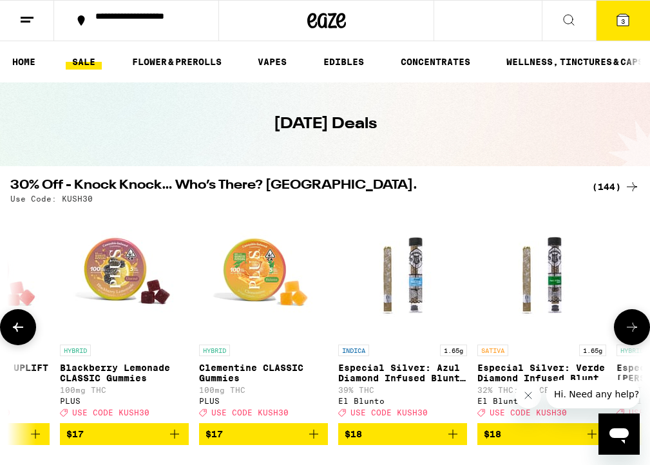
click at [28, 326] on button at bounding box center [18, 327] width 36 height 36
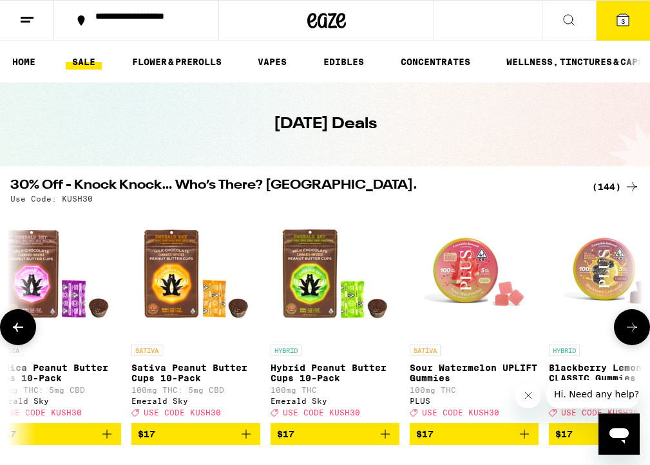
click at [28, 326] on button at bounding box center [18, 327] width 36 height 36
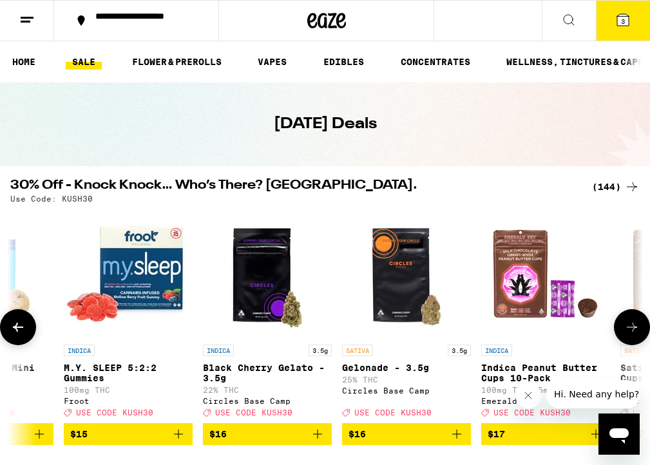
click at [28, 326] on button at bounding box center [18, 327] width 36 height 36
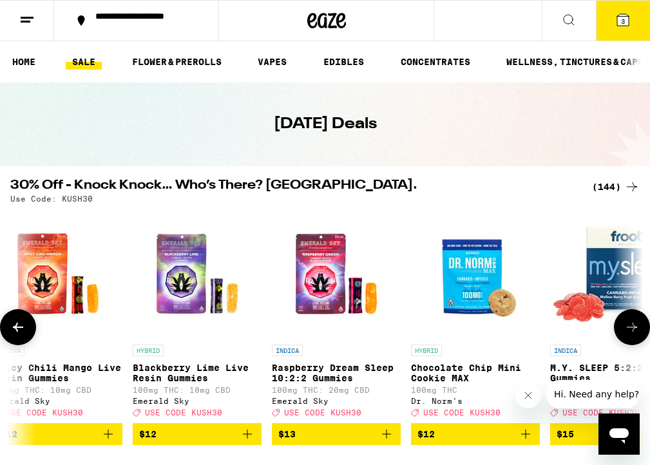
scroll to position [0, 6275]
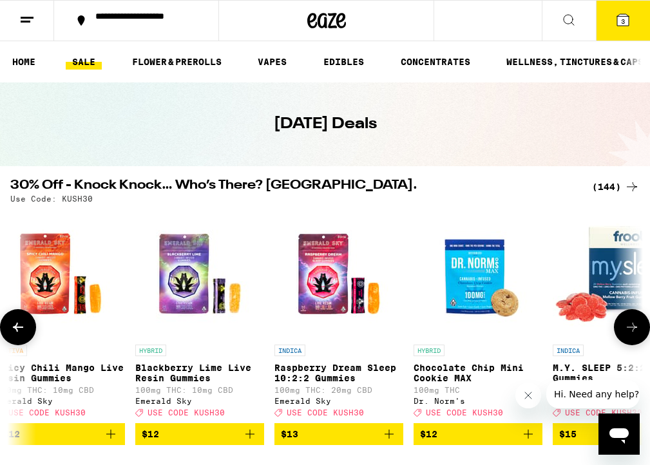
click at [624, 330] on icon at bounding box center [631, 327] width 15 height 15
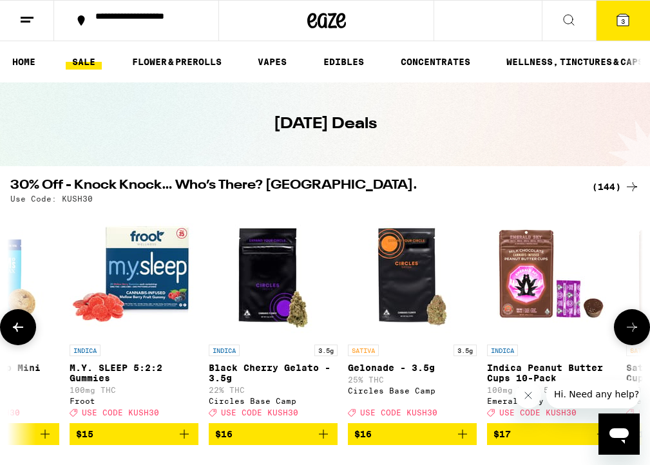
scroll to position [0, 6764]
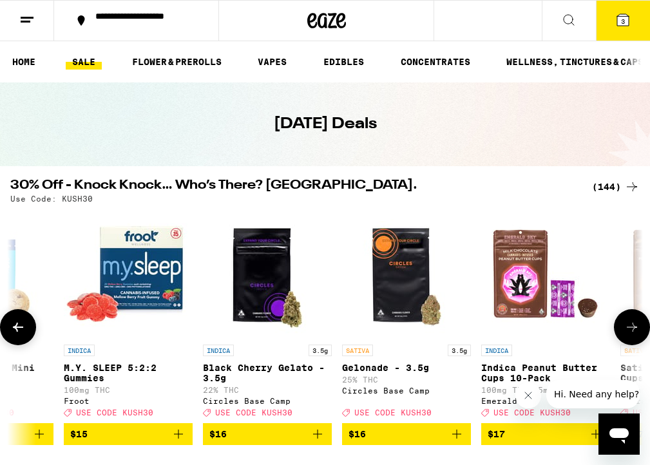
click at [24, 335] on icon at bounding box center [17, 327] width 15 height 15
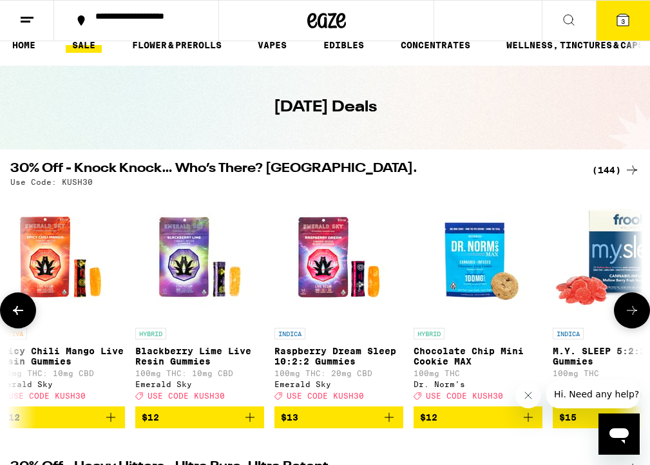
scroll to position [29, 0]
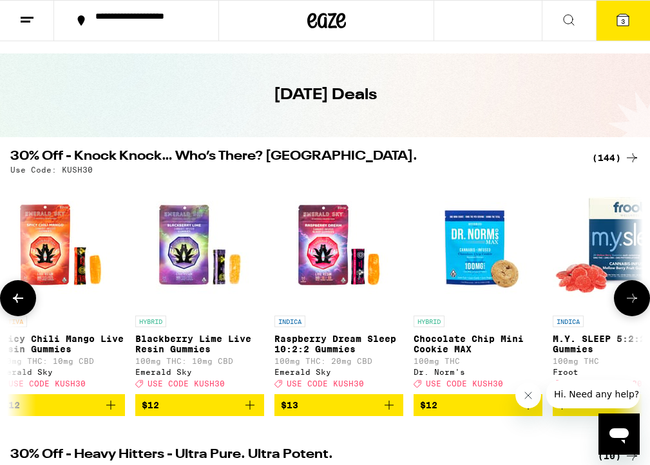
click at [390, 413] on icon "Add to bag" at bounding box center [388, 404] width 15 height 15
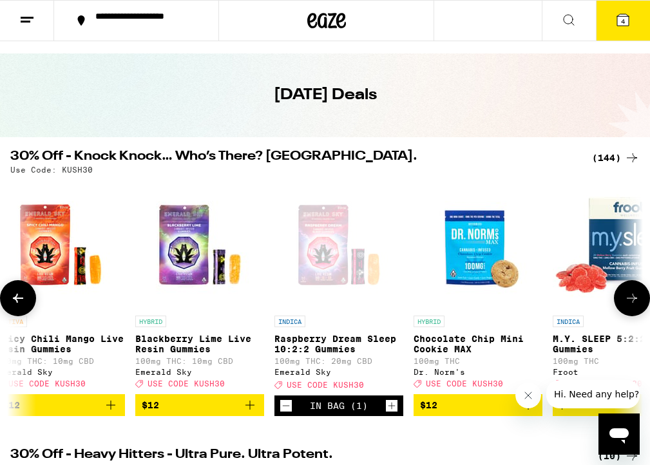
click at [31, 303] on button at bounding box center [18, 298] width 36 height 36
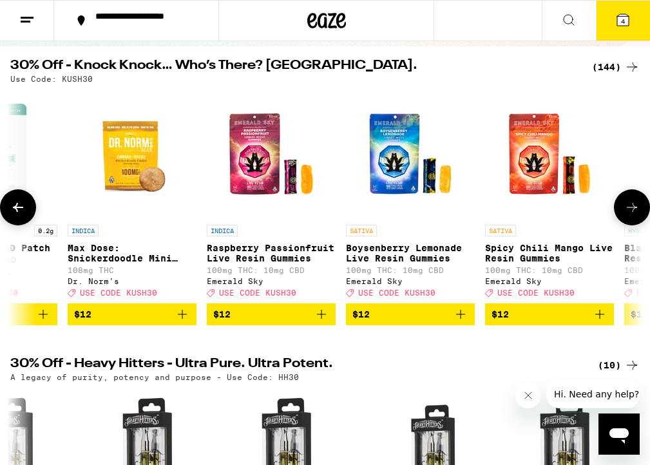
scroll to position [0, 5787]
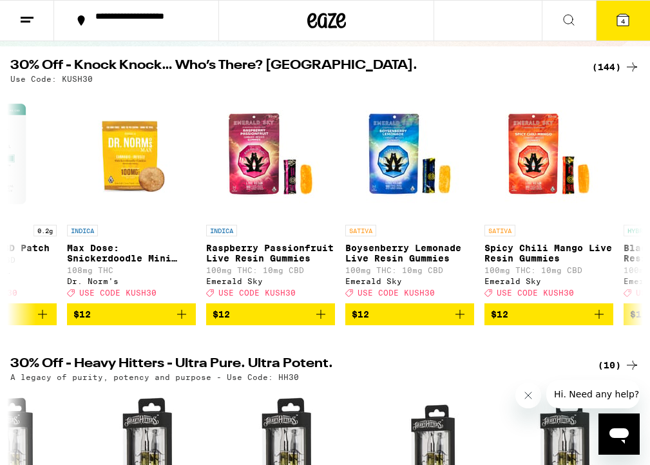
click at [621, 21] on span "4" at bounding box center [623, 21] width 4 height 8
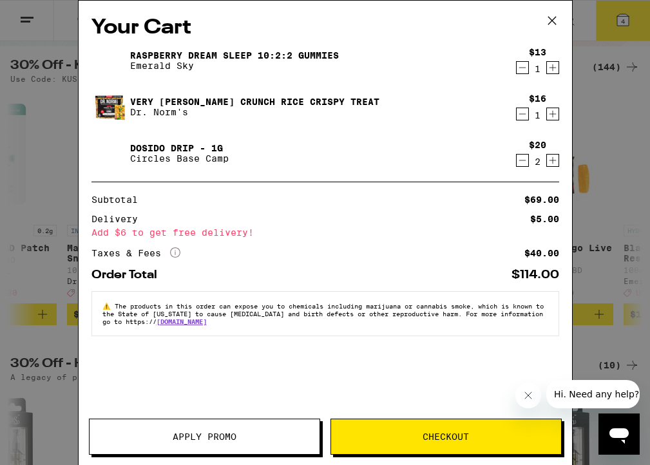
click at [206, 441] on span "Apply Promo" at bounding box center [205, 436] width 64 height 9
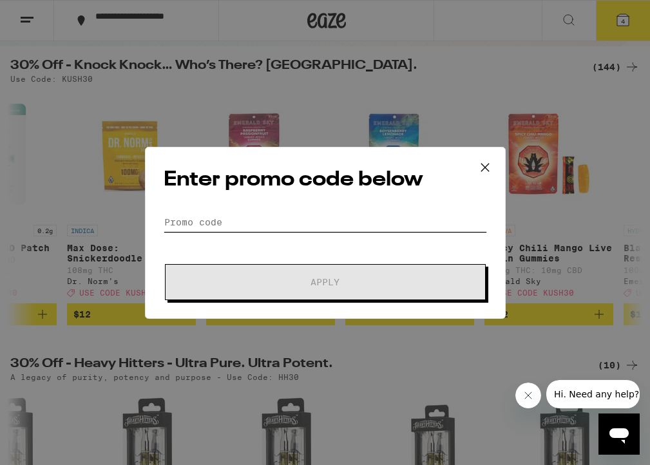
click at [251, 220] on input "Promo Code" at bounding box center [325, 222] width 323 height 19
type input "L"
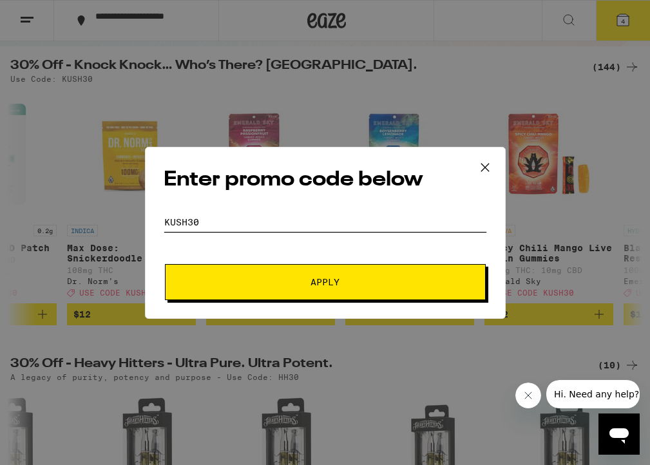
type input "kush30"
click at [338, 279] on span "Apply" at bounding box center [324, 282] width 29 height 9
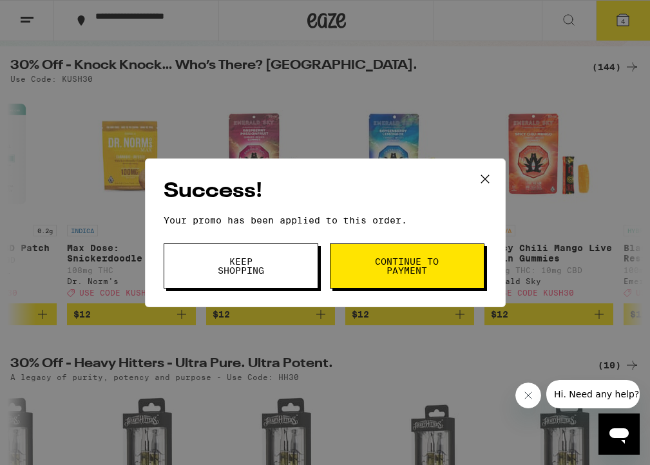
click at [367, 267] on button "Continue to payment" at bounding box center [407, 265] width 155 height 45
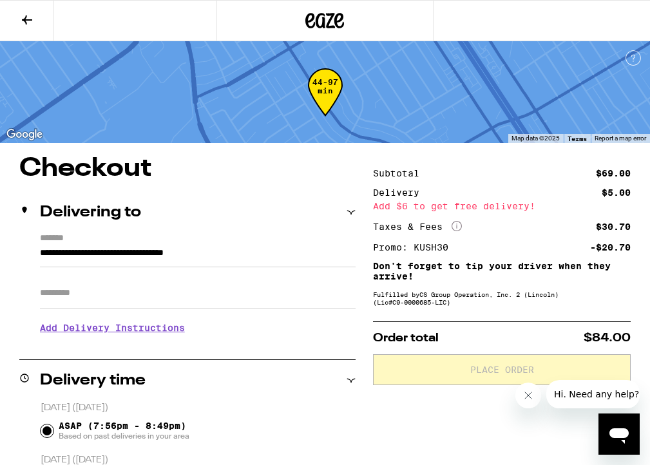
click at [26, 12] on icon at bounding box center [26, 19] width 15 height 15
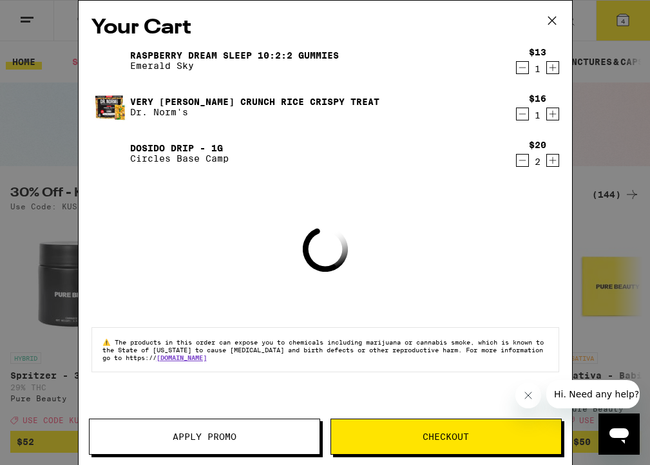
click at [549, 23] on icon at bounding box center [551, 20] width 19 height 19
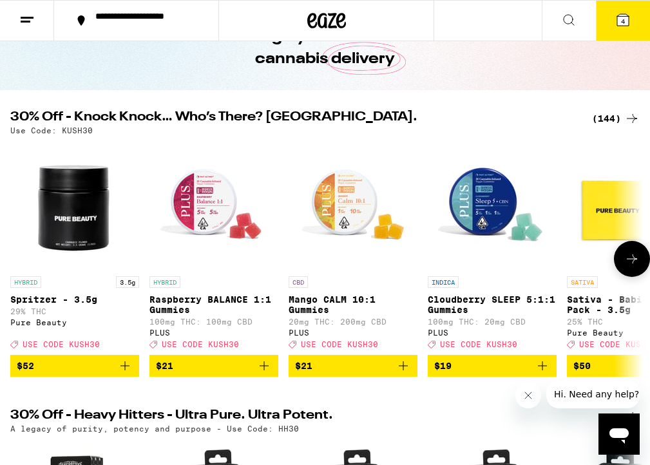
scroll to position [77, 0]
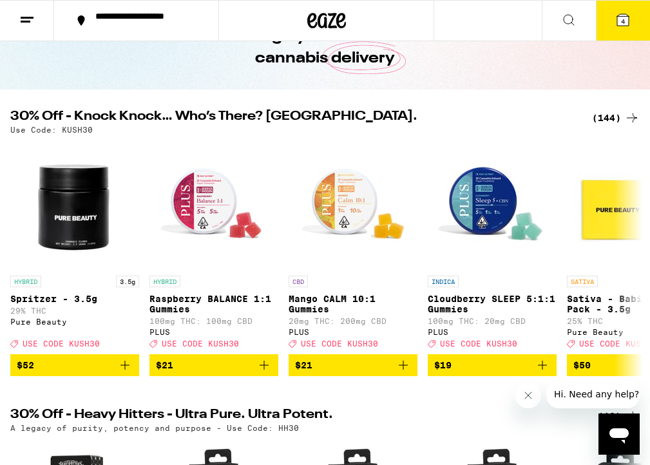
click at [619, 116] on div "(144)" at bounding box center [616, 117] width 48 height 15
click at [601, 115] on div "(144)" at bounding box center [616, 117] width 48 height 15
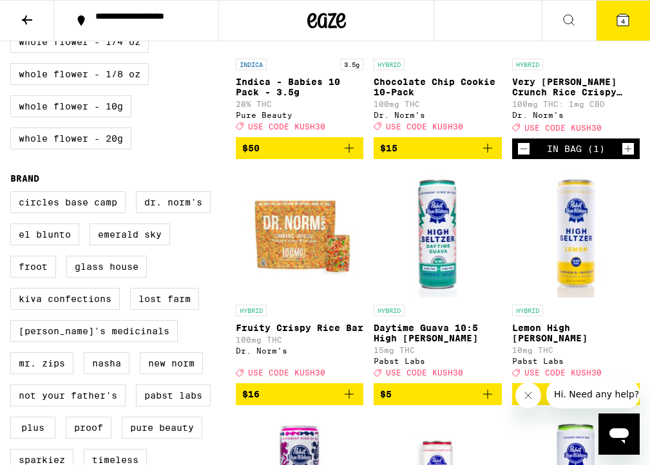
scroll to position [757, 0]
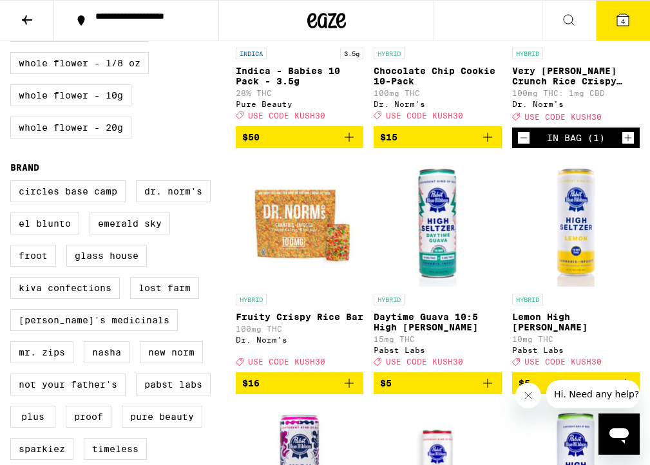
click at [351, 391] on icon "Add to bag" at bounding box center [348, 383] width 15 height 15
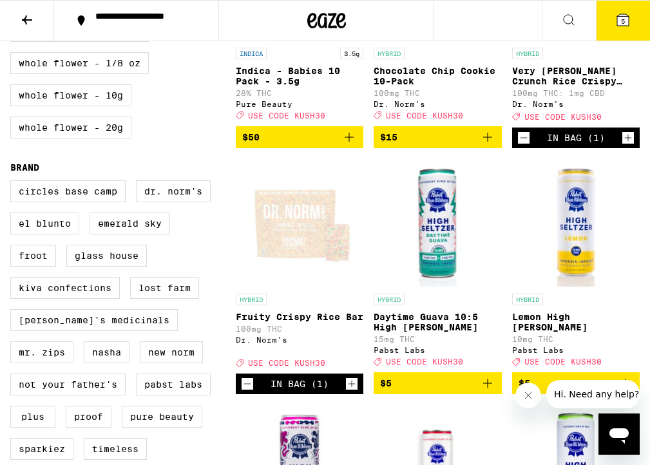
click at [624, 17] on icon at bounding box center [623, 20] width 12 height 12
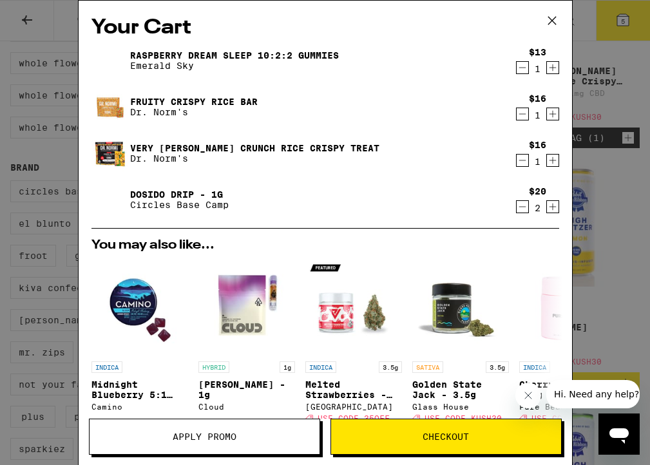
click at [518, 68] on icon "Decrement" at bounding box center [523, 67] width 12 height 15
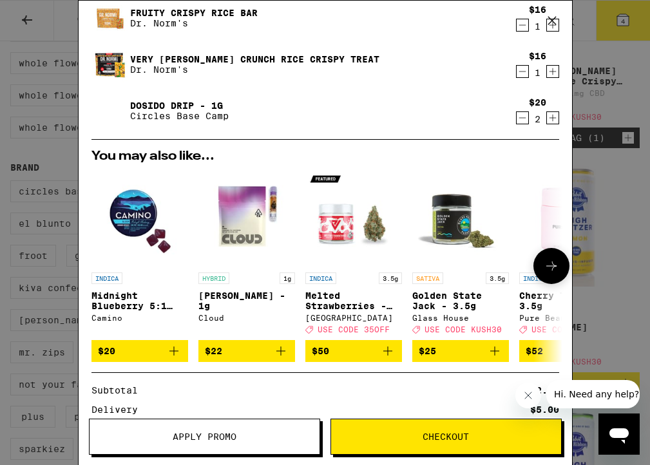
scroll to position [58, 0]
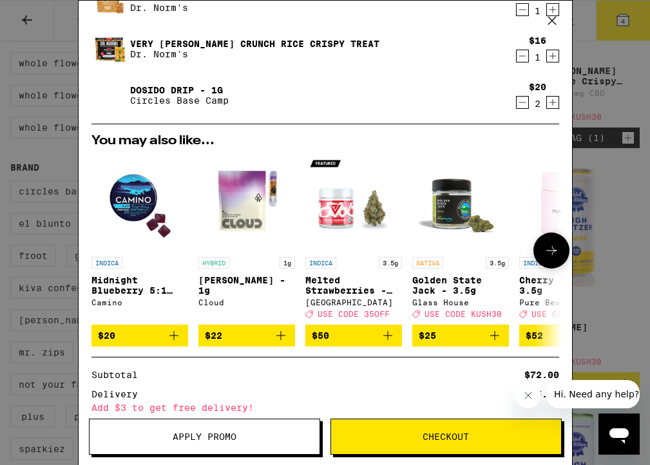
click at [282, 338] on icon "Add to bag" at bounding box center [280, 335] width 15 height 15
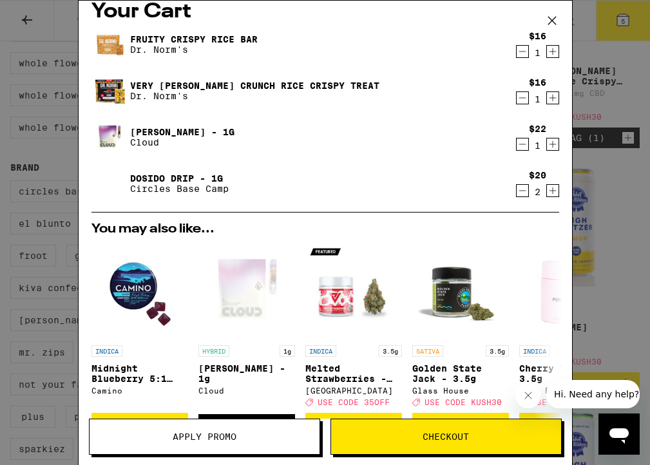
scroll to position [8, 0]
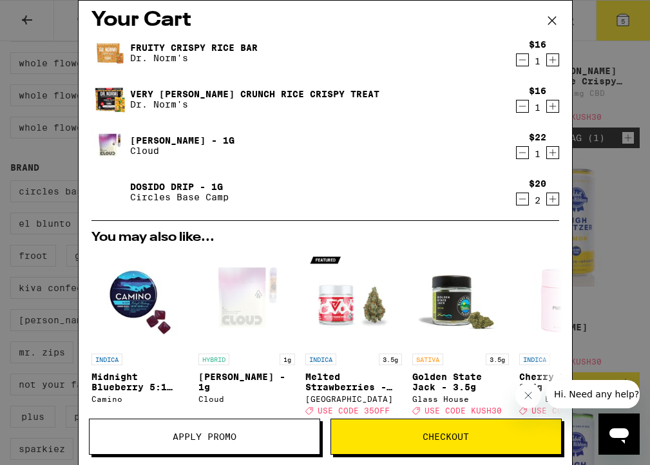
click at [520, 200] on icon "Decrement" at bounding box center [523, 198] width 12 height 15
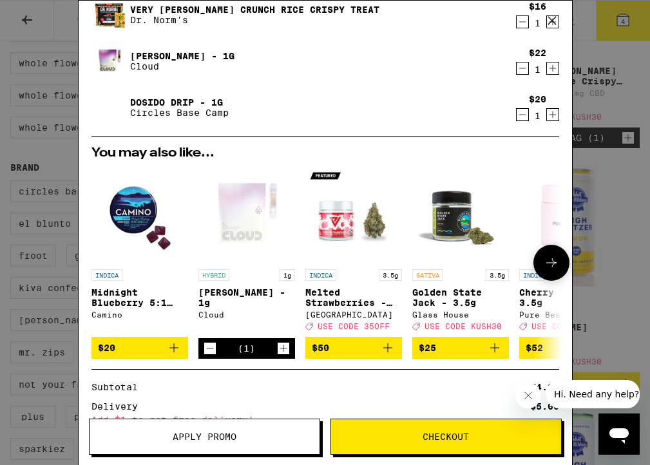
scroll to position [121, 0]
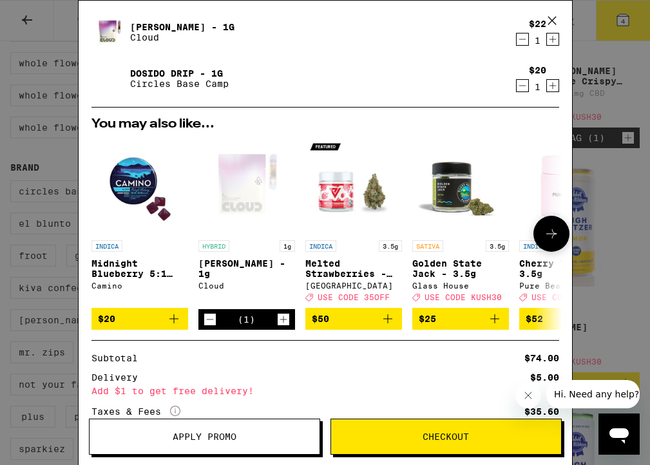
click at [535, 233] on button at bounding box center [551, 234] width 36 height 36
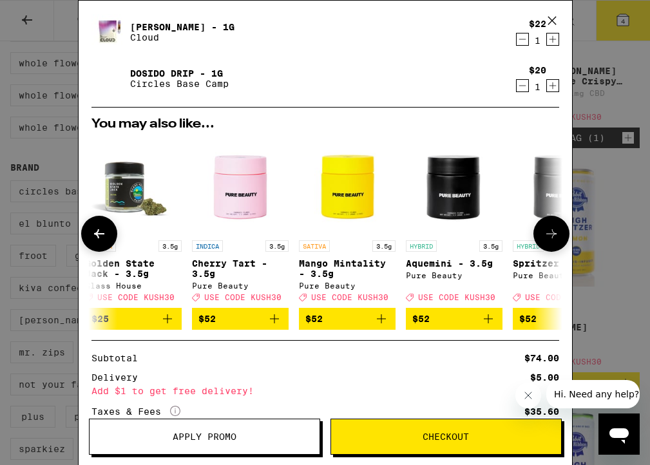
click at [107, 231] on button at bounding box center [99, 234] width 36 height 36
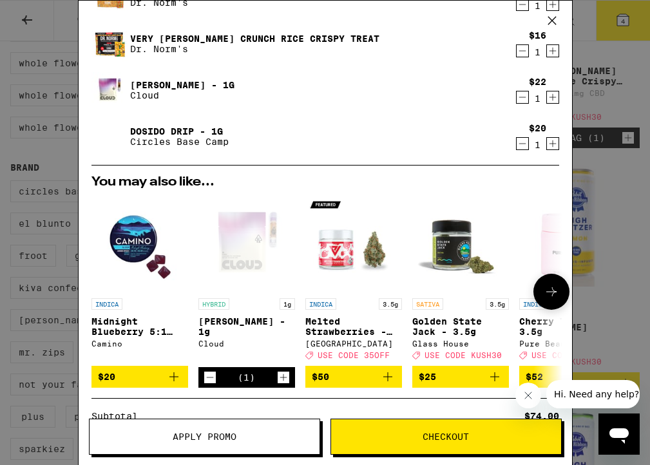
scroll to position [111, 0]
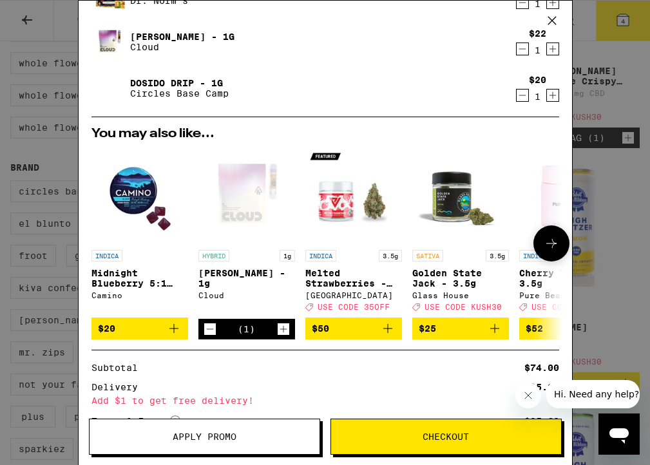
click at [173, 333] on icon "Add to bag" at bounding box center [173, 328] width 9 height 9
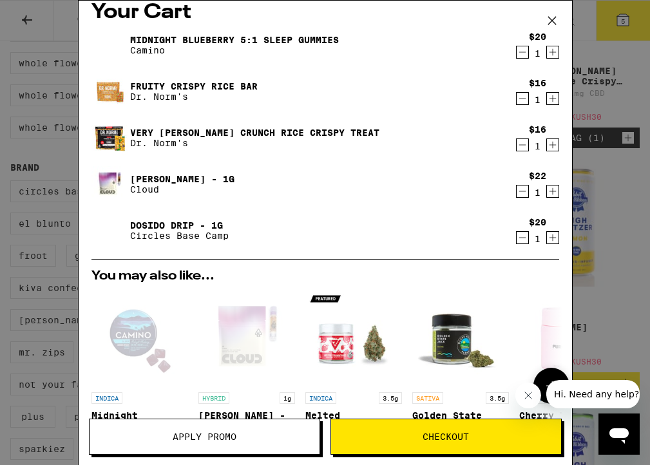
scroll to position [0, 0]
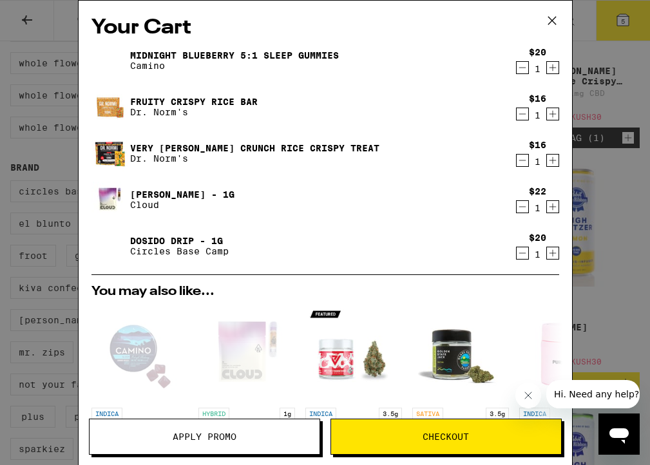
click at [523, 114] on icon "Decrement" at bounding box center [522, 114] width 7 height 0
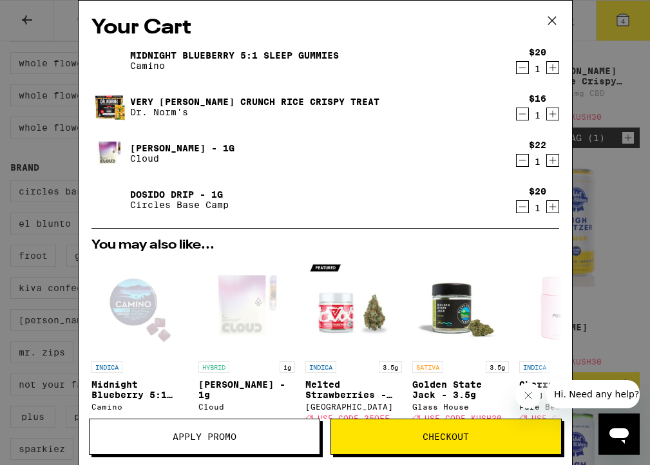
click at [231, 433] on span "Apply Promo" at bounding box center [205, 436] width 64 height 9
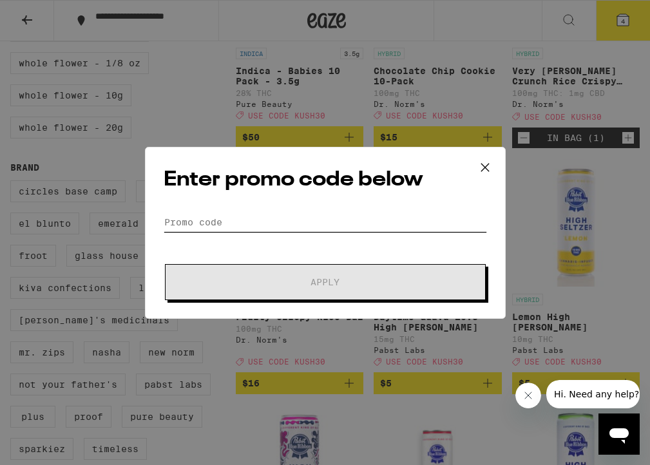
click at [242, 220] on input "Promo Code" at bounding box center [325, 222] width 323 height 19
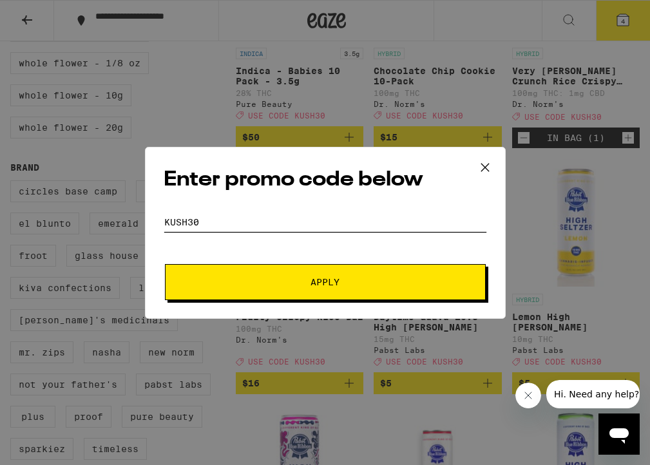
type input "KUSH30"
click at [295, 272] on button "Apply" at bounding box center [325, 282] width 321 height 36
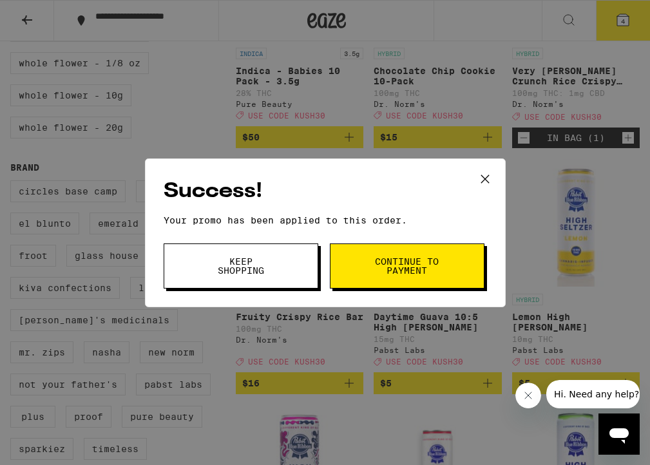
click at [392, 276] on button "Continue to payment" at bounding box center [407, 265] width 155 height 45
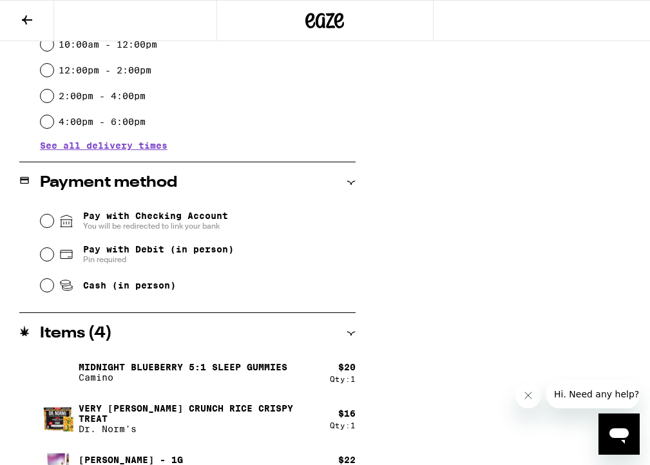
scroll to position [444, 0]
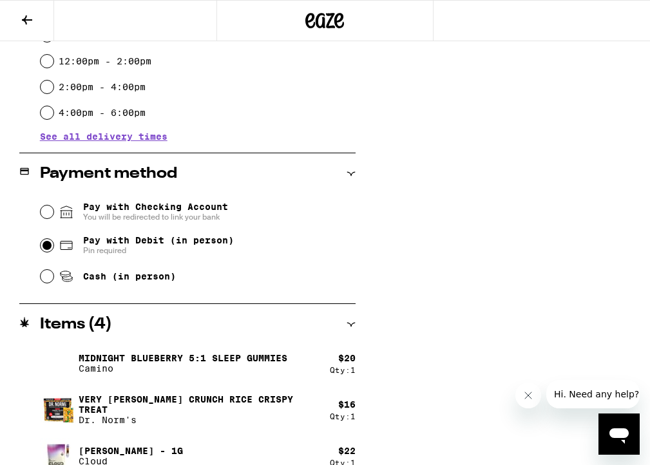
click at [45, 247] on input "Pay with Debit (in person) Pin required" at bounding box center [47, 245] width 13 height 13
click at [39, 214] on div "Pay with Checking Account You will be redirected to link your bank Pay with Deb…" at bounding box center [187, 243] width 336 height 96
click at [44, 214] on input "Pay with Checking Account You will be redirected to link your bank" at bounding box center [47, 211] width 13 height 13
radio input "false"
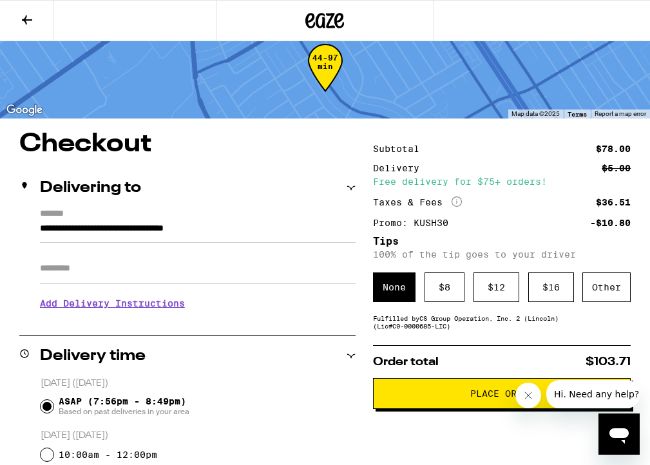
scroll to position [31, 0]
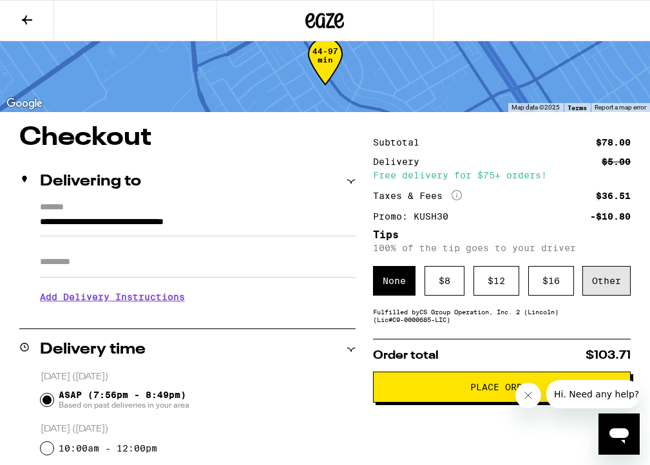
click at [602, 289] on div "Other" at bounding box center [606, 281] width 48 height 30
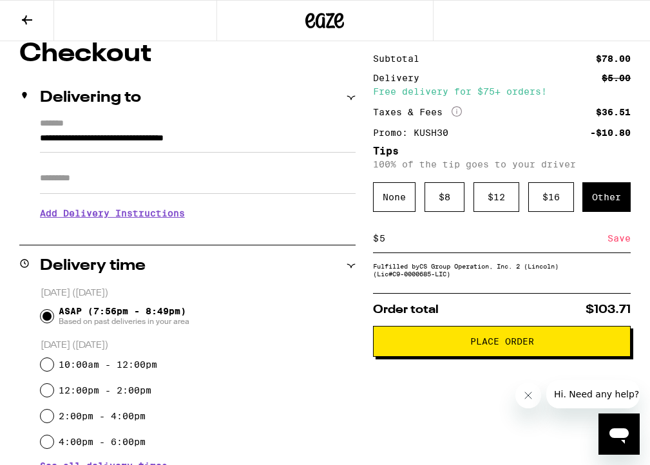
scroll to position [139, 0]
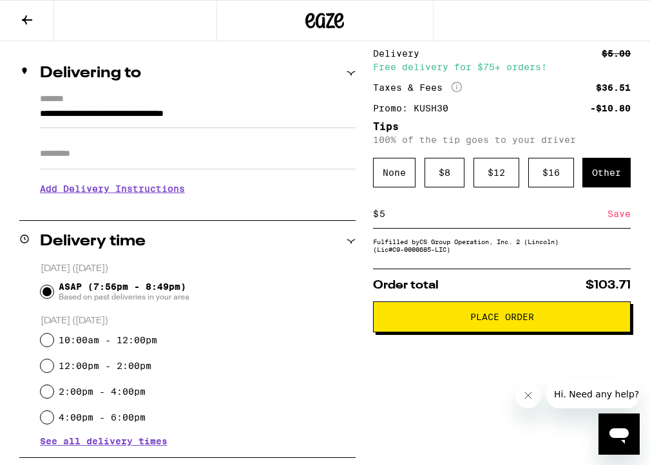
type input "5"
click at [615, 219] on div "Save" at bounding box center [618, 214] width 23 height 28
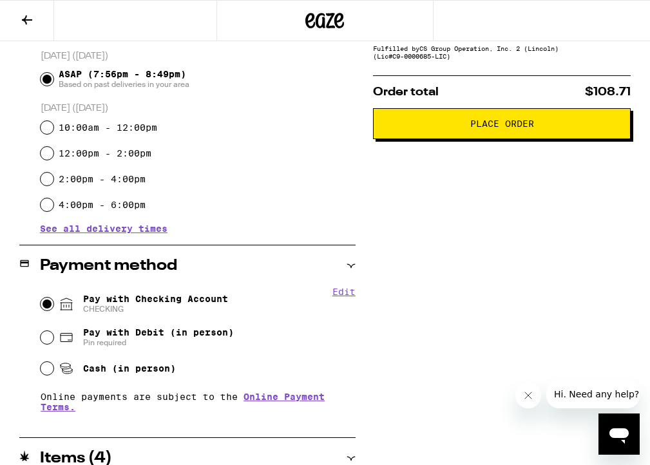
scroll to position [184, 0]
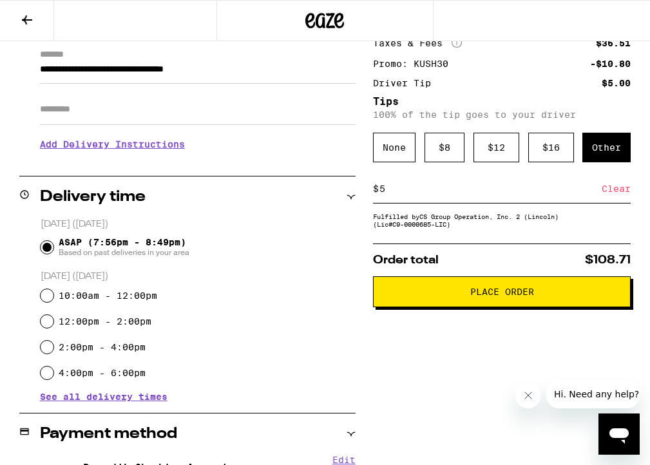
click at [498, 296] on span "Place Order" at bounding box center [502, 291] width 64 height 9
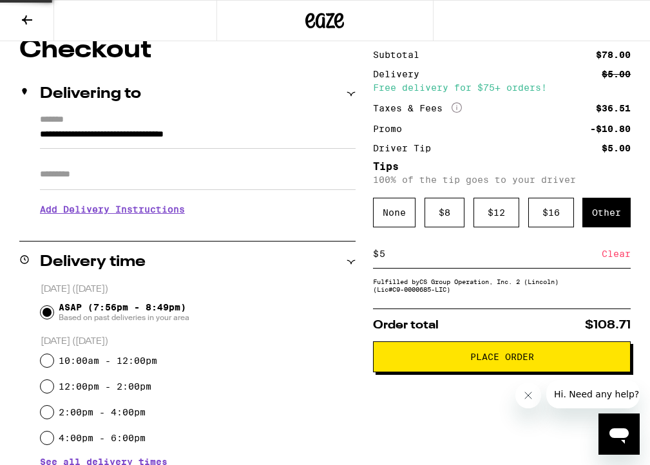
scroll to position [0, 0]
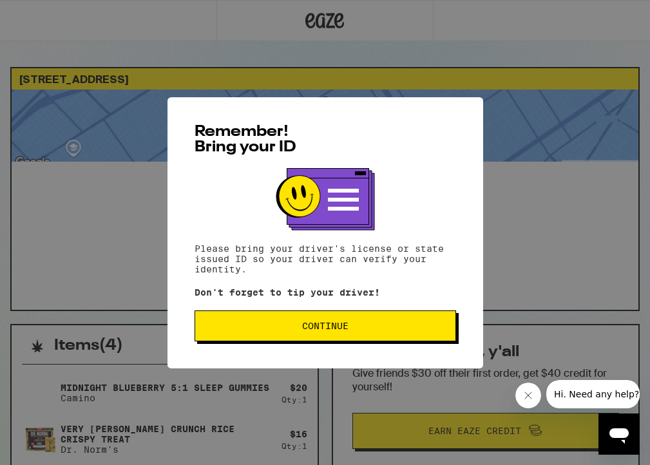
click at [320, 322] on span "Continue" at bounding box center [325, 325] width 46 height 9
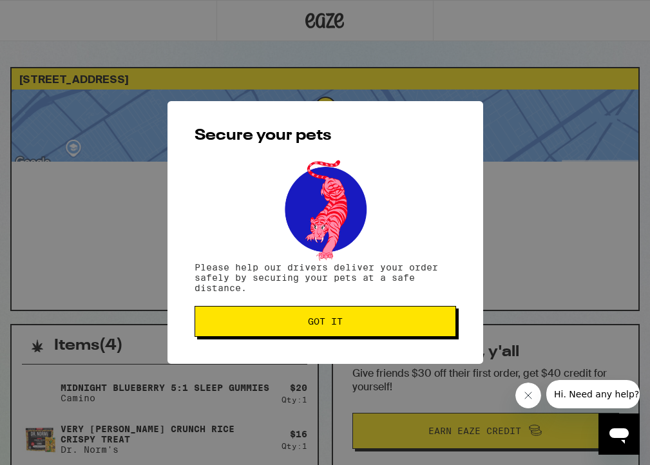
click at [320, 315] on button "Got it" at bounding box center [326, 321] width 262 height 31
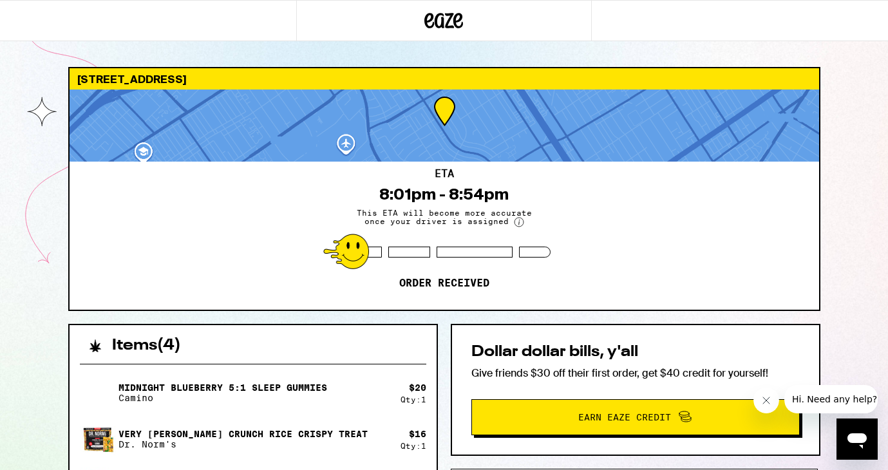
scroll to position [3, 0]
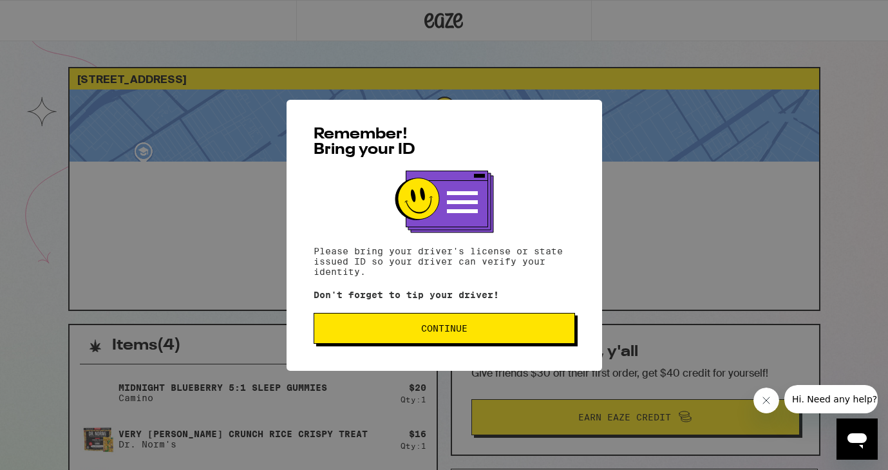
click at [388, 333] on span "Continue" at bounding box center [445, 328] width 240 height 9
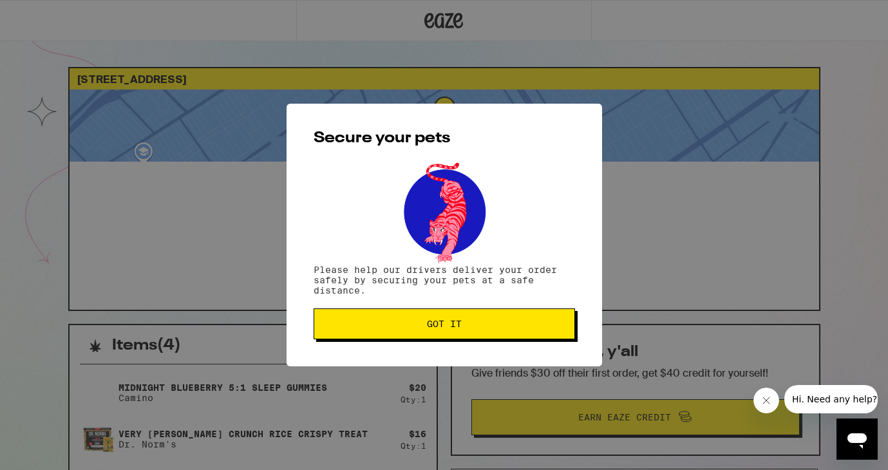
click at [430, 327] on span "Got it" at bounding box center [444, 324] width 35 height 9
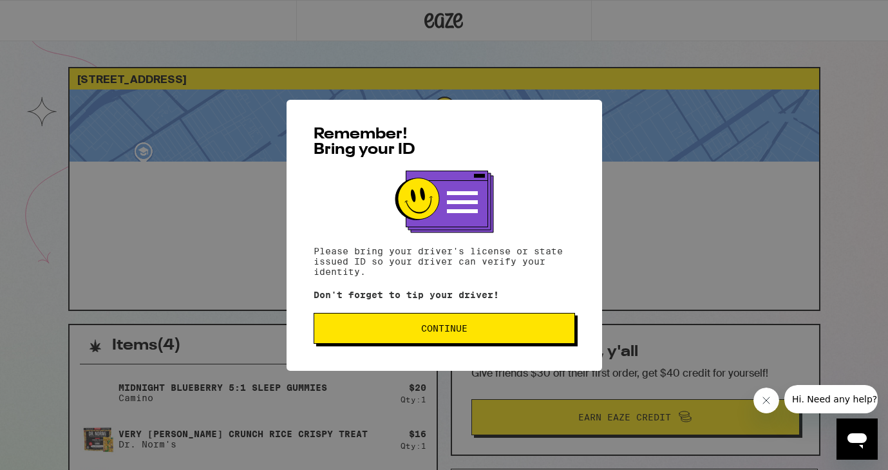
click at [431, 338] on button "Continue" at bounding box center [445, 328] width 262 height 31
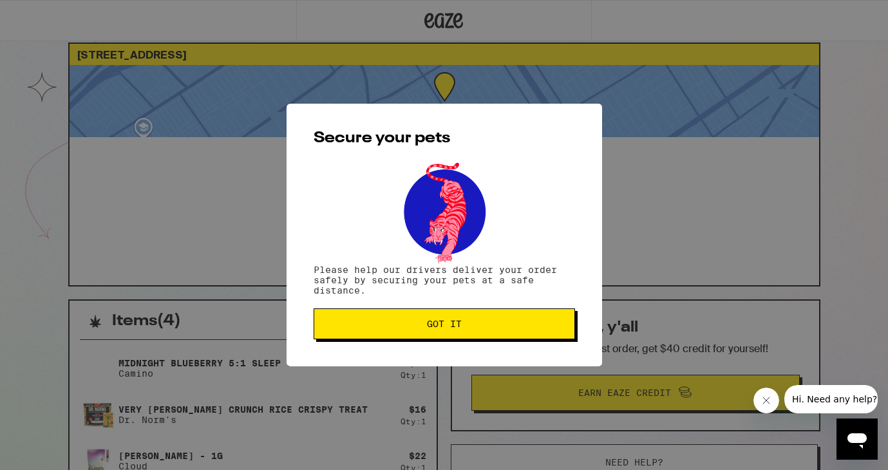
scroll to position [36, 0]
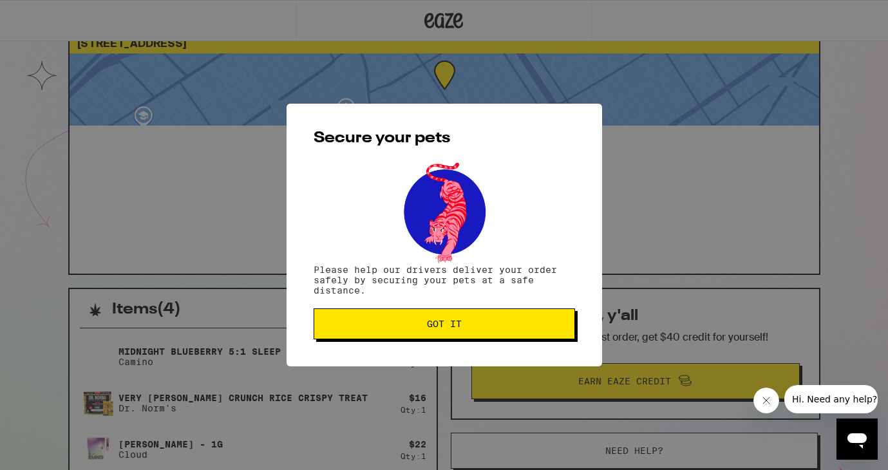
click at [435, 332] on button "Got it" at bounding box center [445, 324] width 262 height 31
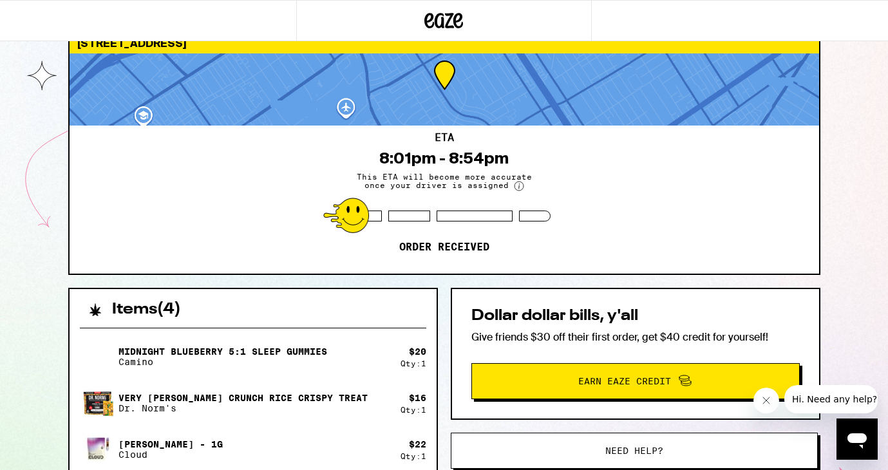
scroll to position [0, 0]
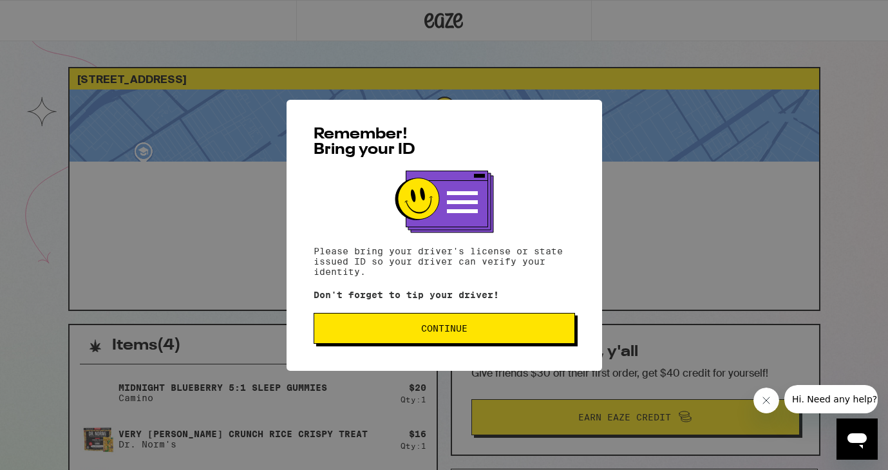
click at [410, 333] on span "Continue" at bounding box center [445, 328] width 240 height 9
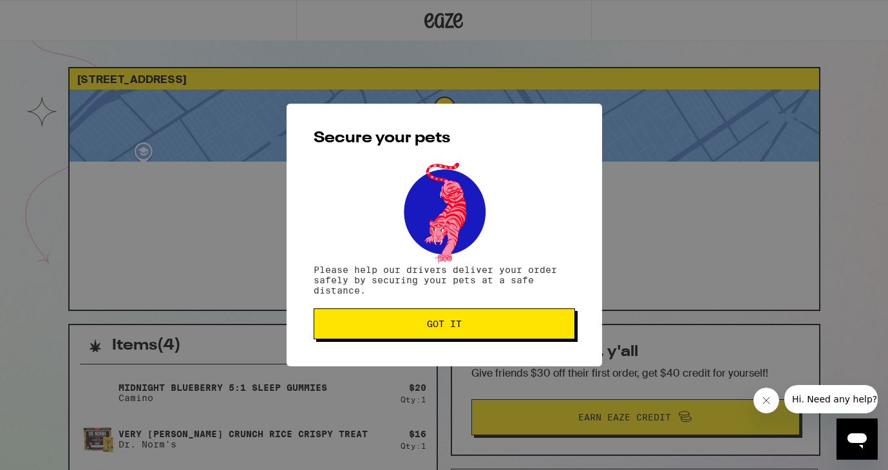
click at [430, 329] on span "Got it" at bounding box center [444, 324] width 35 height 9
